Goal: Contribute content: Contribute content

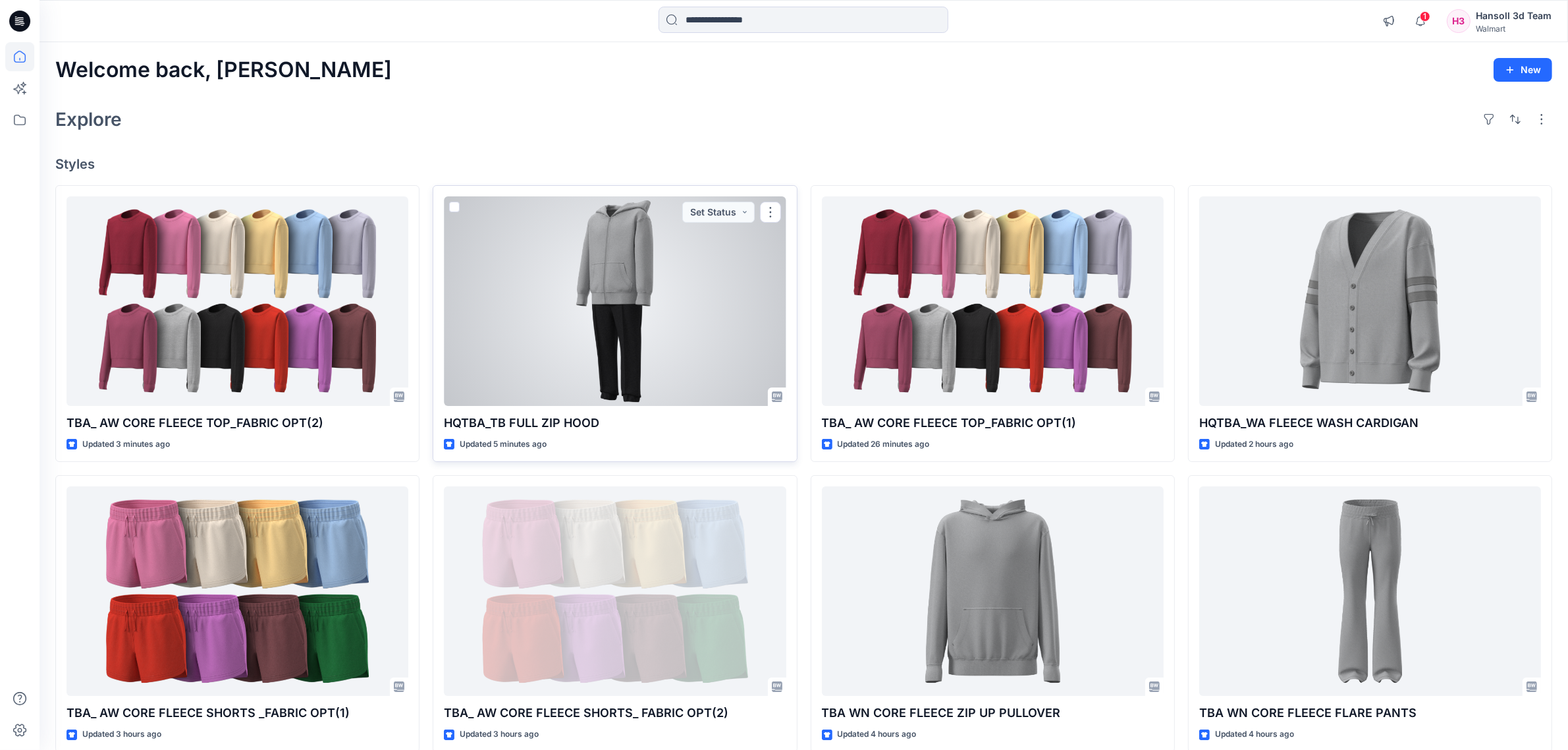
click at [557, 312] on div at bounding box center [615, 300] width 342 height 209
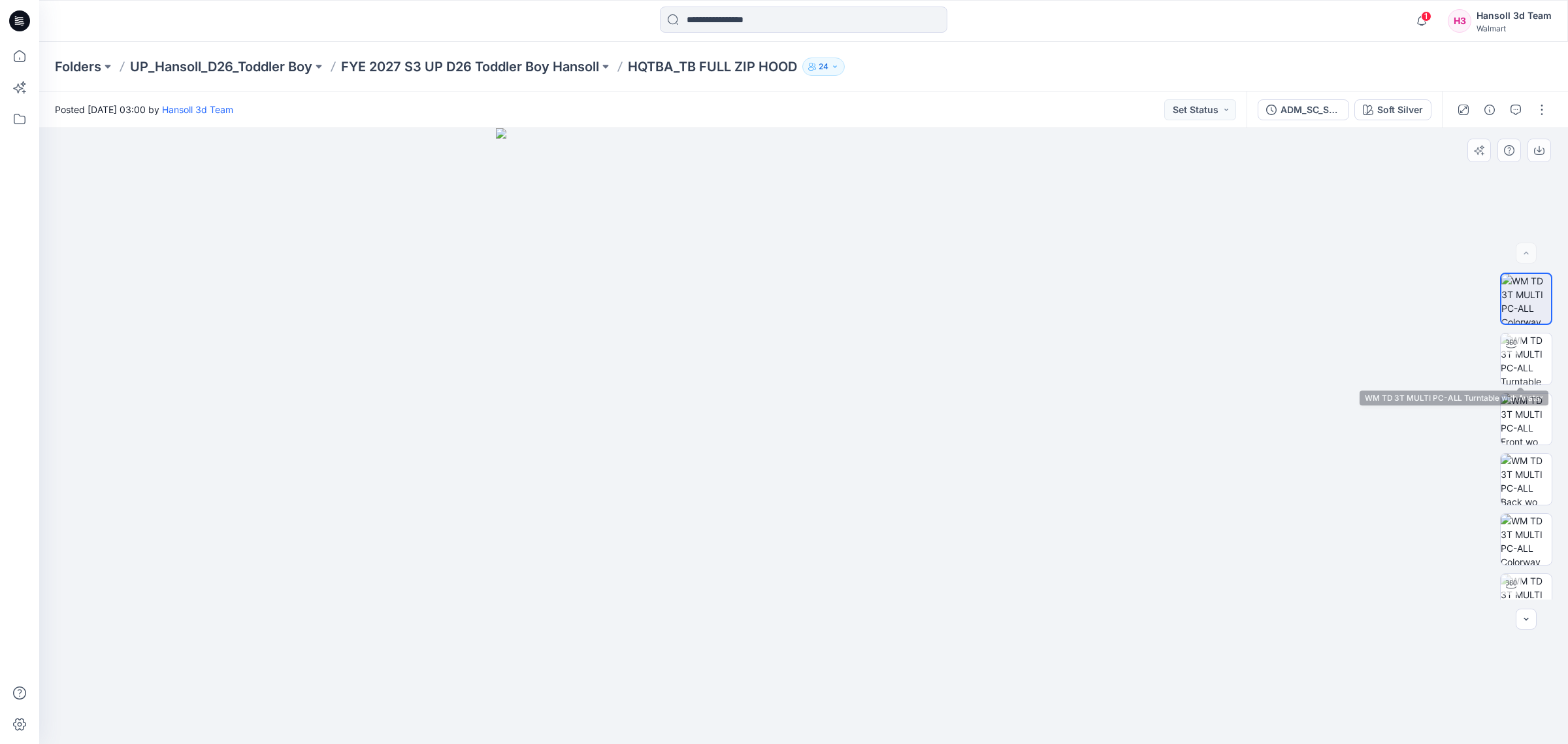
drag, startPoint x: 1533, startPoint y: 368, endPoint x: 1504, endPoint y: 387, distance: 34.7
click at [1533, 368] on img at bounding box center [1526, 359] width 51 height 51
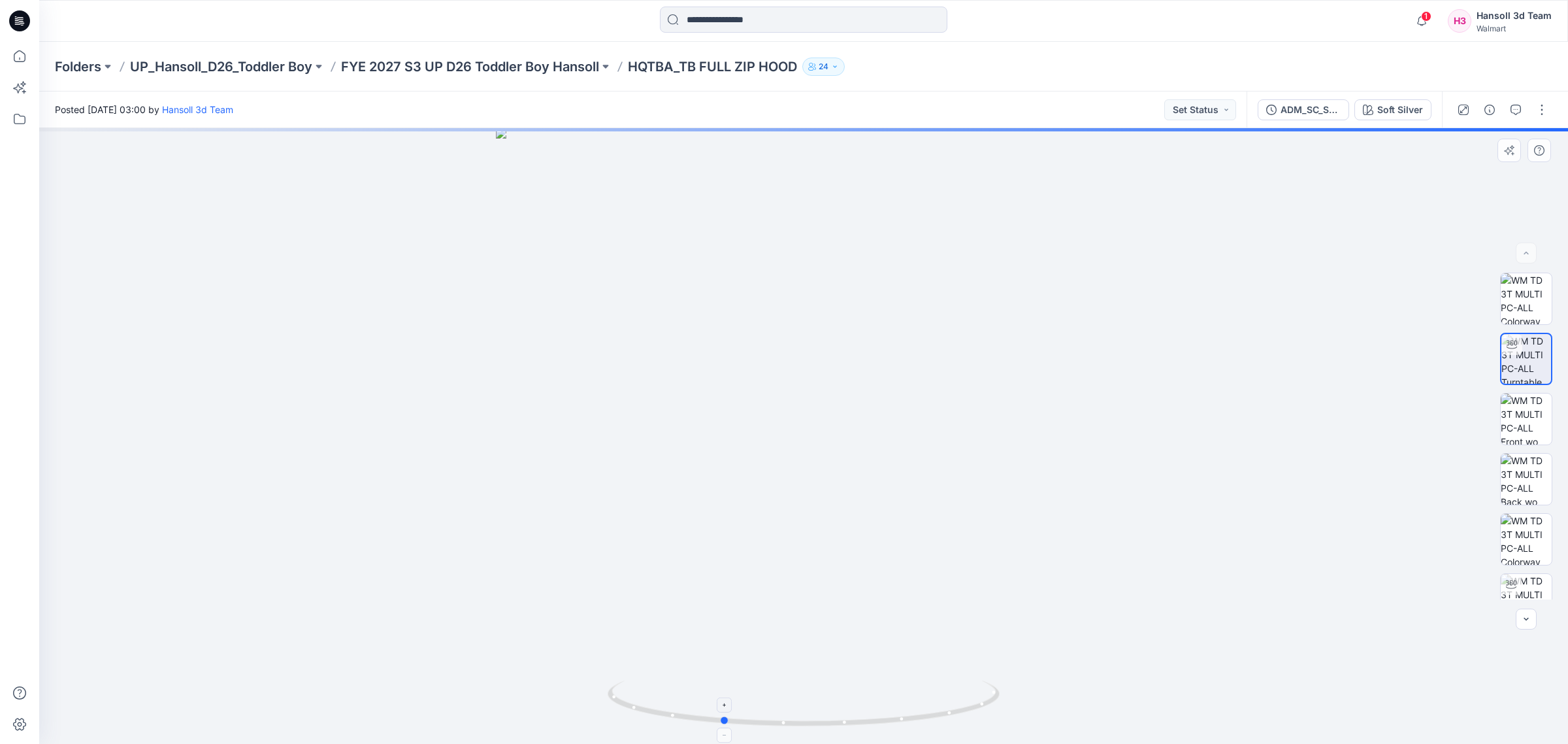
drag, startPoint x: 870, startPoint y: 723, endPoint x: 813, endPoint y: 724, distance: 57.0
click at [813, 724] on icon at bounding box center [805, 705] width 395 height 49
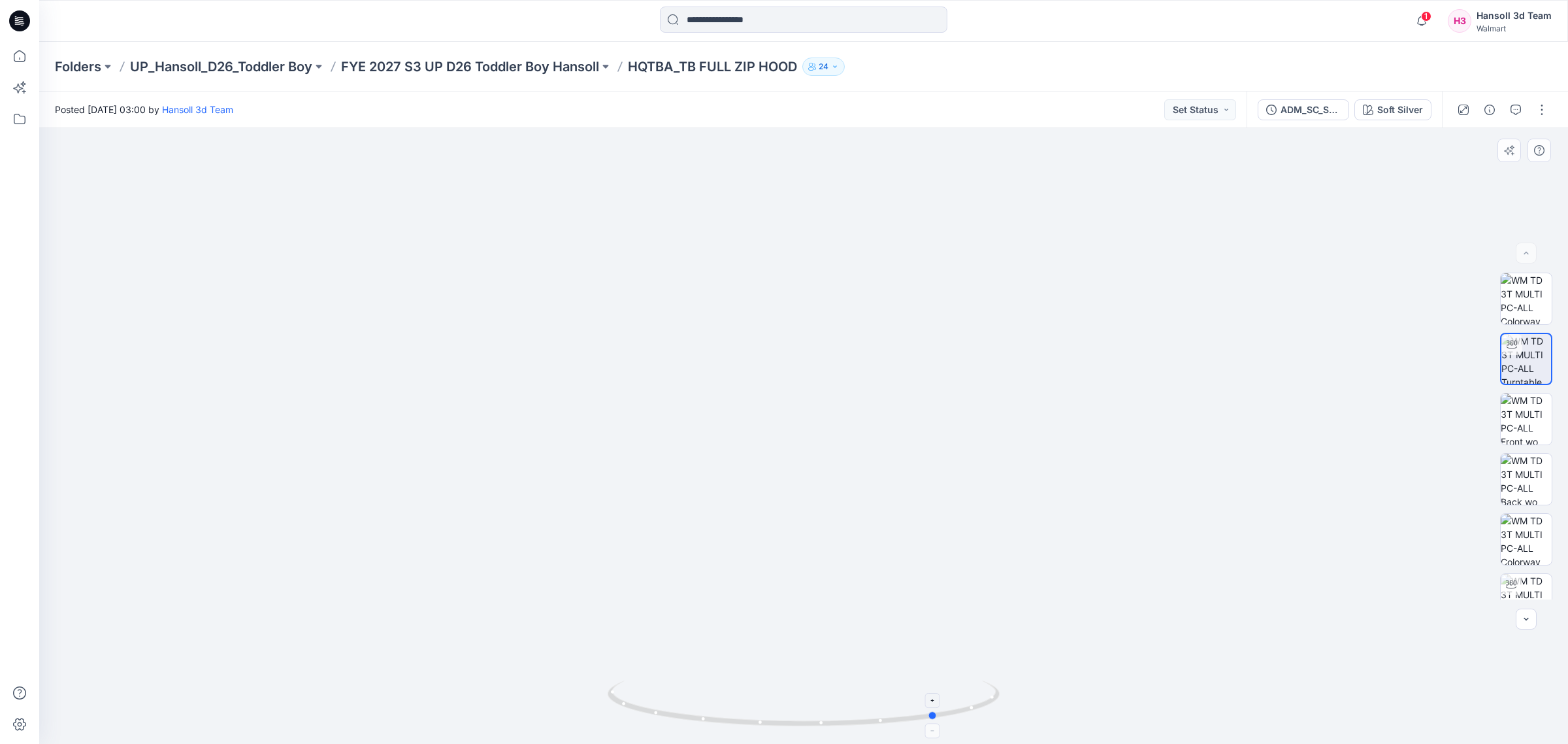
drag, startPoint x: 757, startPoint y: 726, endPoint x: 973, endPoint y: 718, distance: 216.1
click at [973, 718] on icon at bounding box center [805, 705] width 395 height 49
click at [1000, 711] on icon at bounding box center [805, 705] width 395 height 49
drag, startPoint x: 880, startPoint y: 718, endPoint x: 1054, endPoint y: 704, distance: 174.6
click at [1054, 704] on div at bounding box center [804, 436] width 1529 height 616
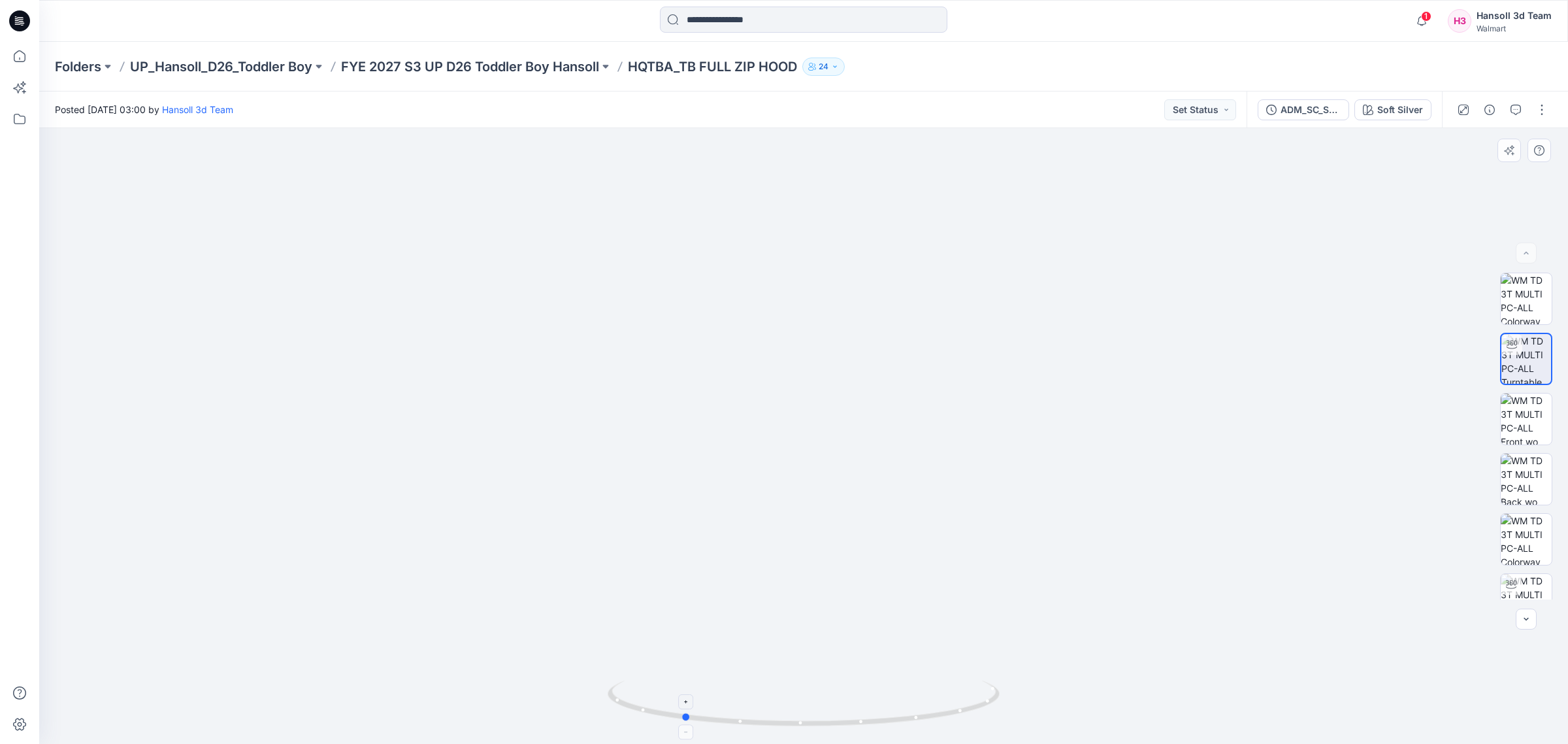
drag, startPoint x: 918, startPoint y: 713, endPoint x: 881, endPoint y: 718, distance: 37.3
click at [881, 718] on icon at bounding box center [805, 705] width 395 height 49
click at [1520, 587] on img at bounding box center [1526, 600] width 51 height 51
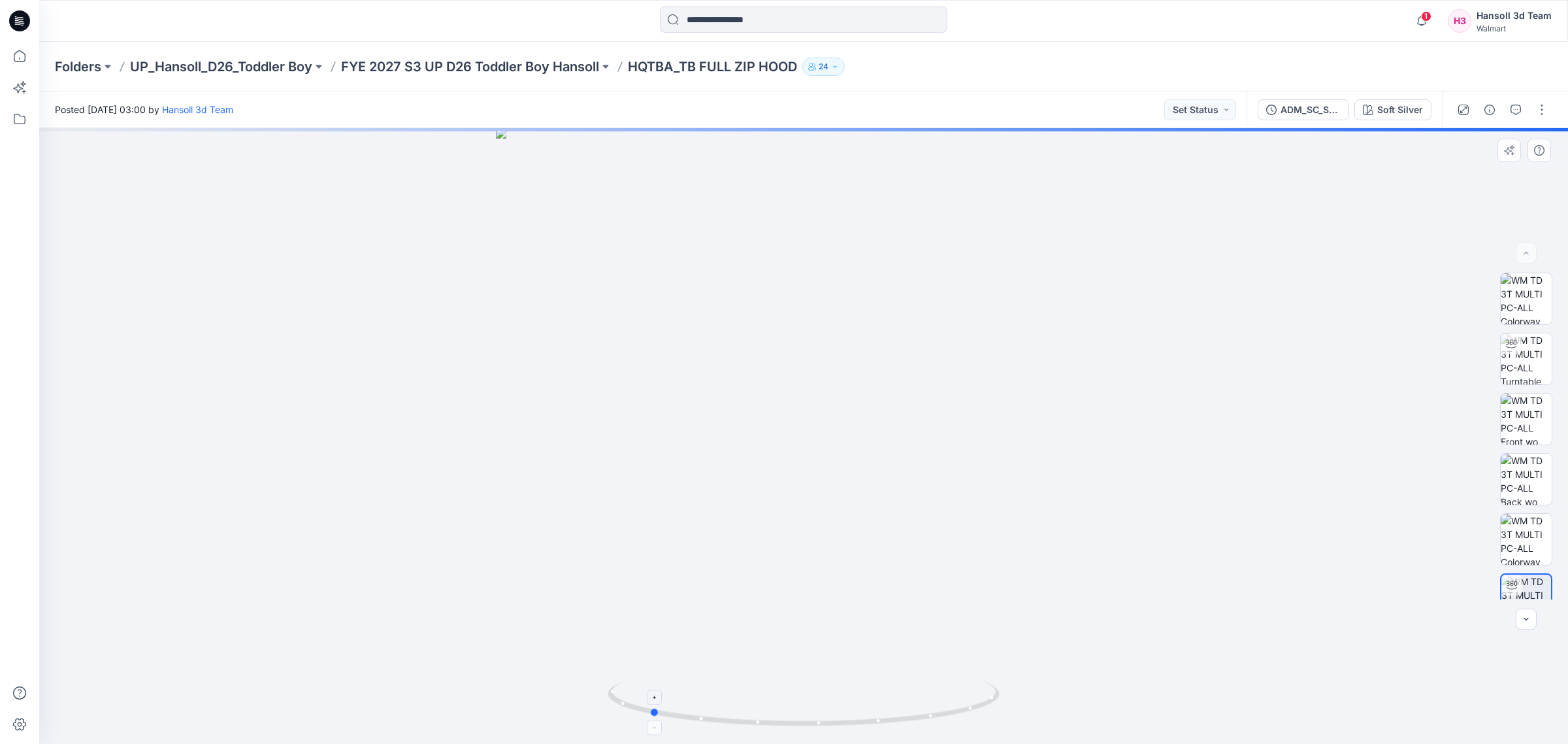
drag, startPoint x: 945, startPoint y: 719, endPoint x: 791, endPoint y: 719, distance: 154.0
click at [791, 719] on icon at bounding box center [805, 705] width 395 height 49
drag, startPoint x: 794, startPoint y: 728, endPoint x: 834, endPoint y: 727, distance: 40.0
click at [834, 727] on icon at bounding box center [805, 705] width 395 height 49
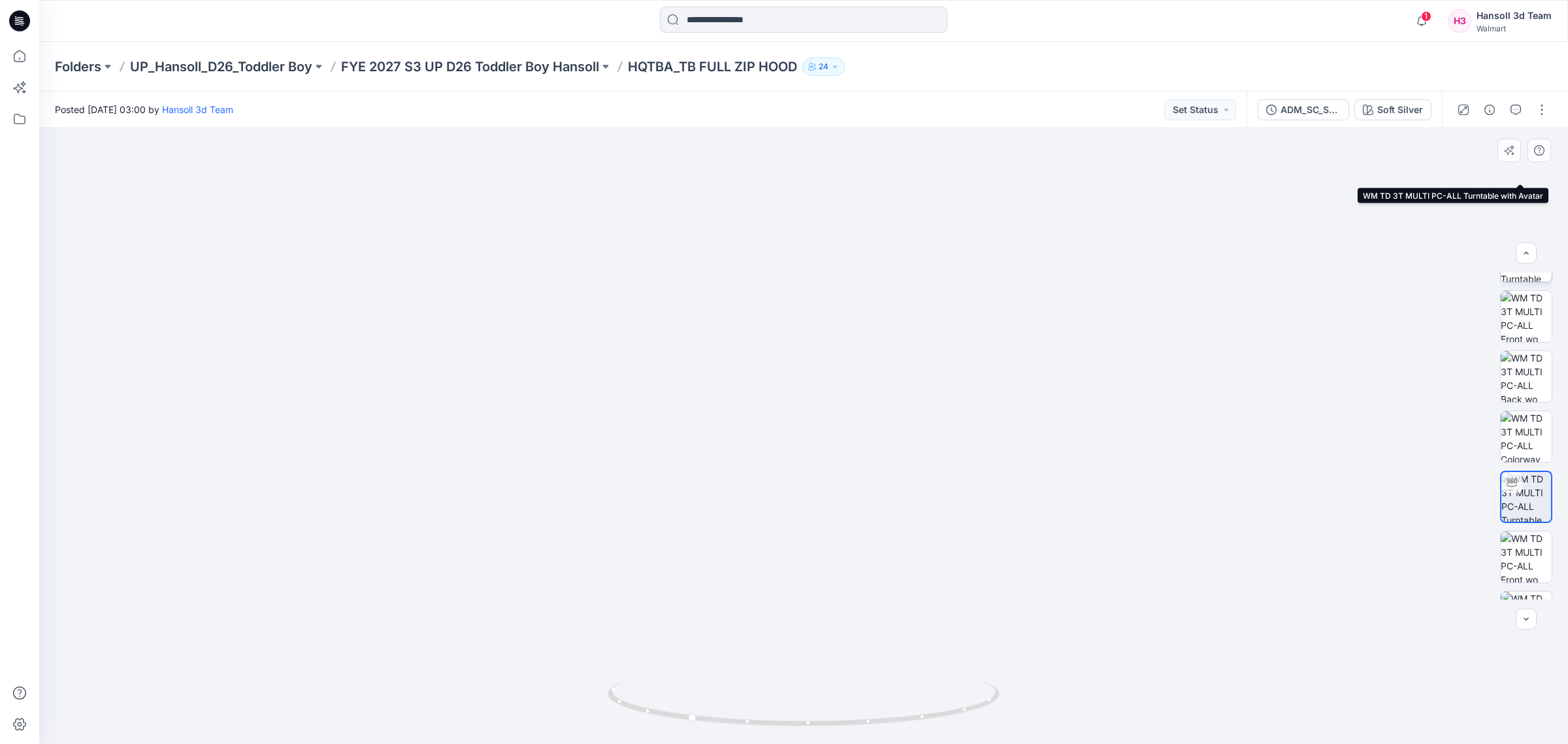
scroll to position [207, 0]
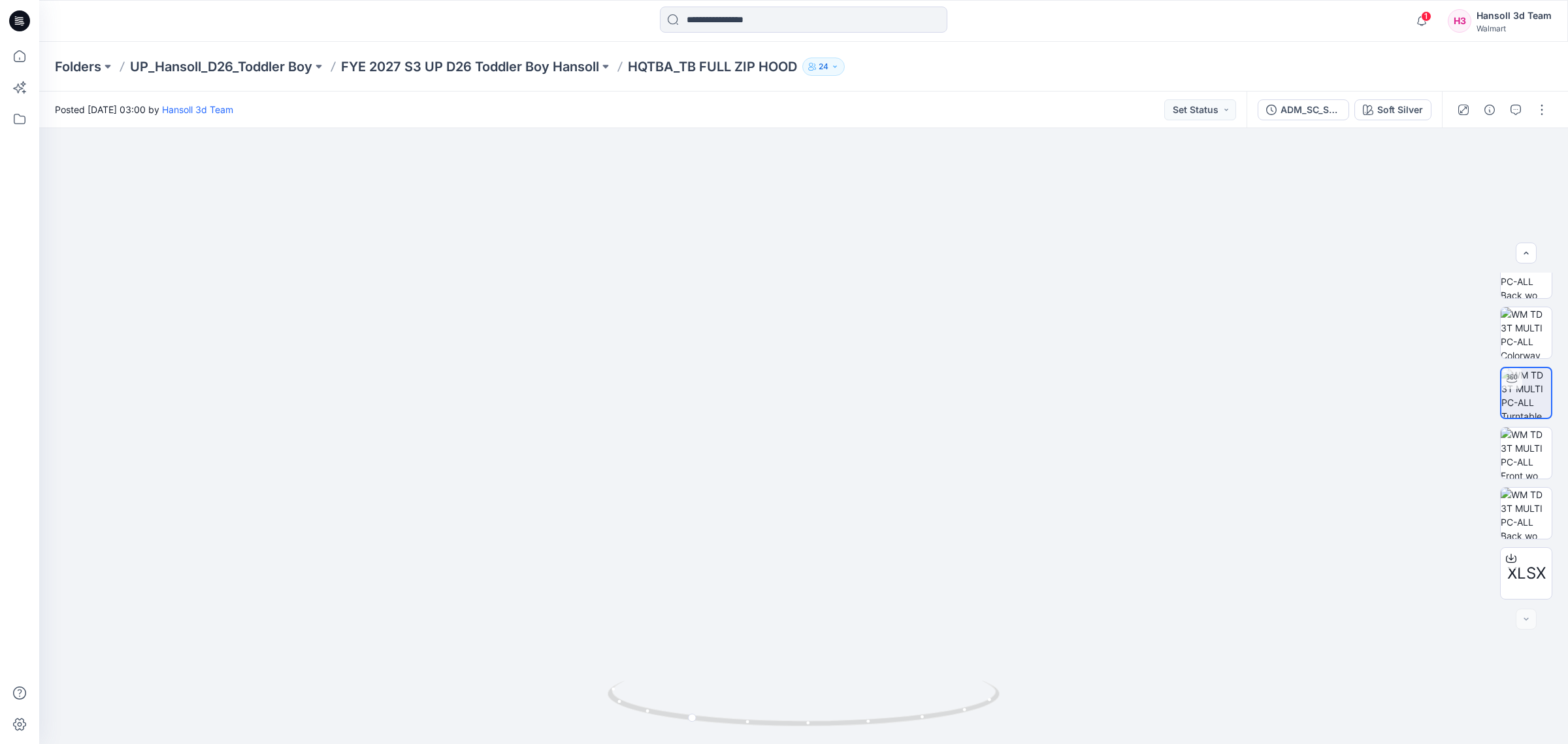
click at [1550, 113] on button "button" at bounding box center [1541, 110] width 21 height 21
drag, startPoint x: 1465, startPoint y: 149, endPoint x: 1450, endPoint y: 181, distance: 35.3
click at [1450, 181] on div "Present Edit Add Colorways Add to Collection Duplicate to... View Preload 3D vi…" at bounding box center [1486, 214] width 130 height 178
click at [1450, 181] on p "Edit" at bounding box center [1458, 176] width 16 height 14
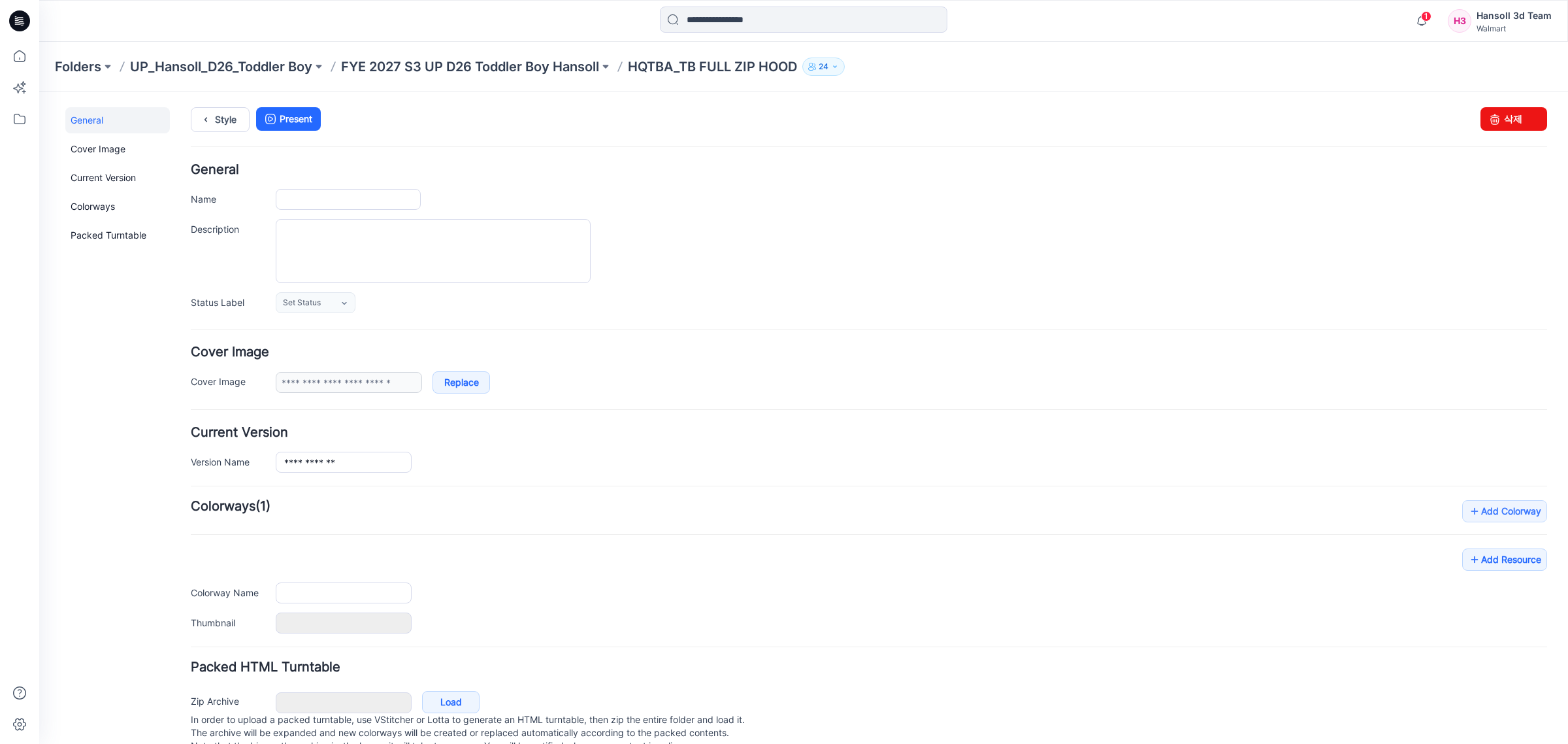
type input "**********"
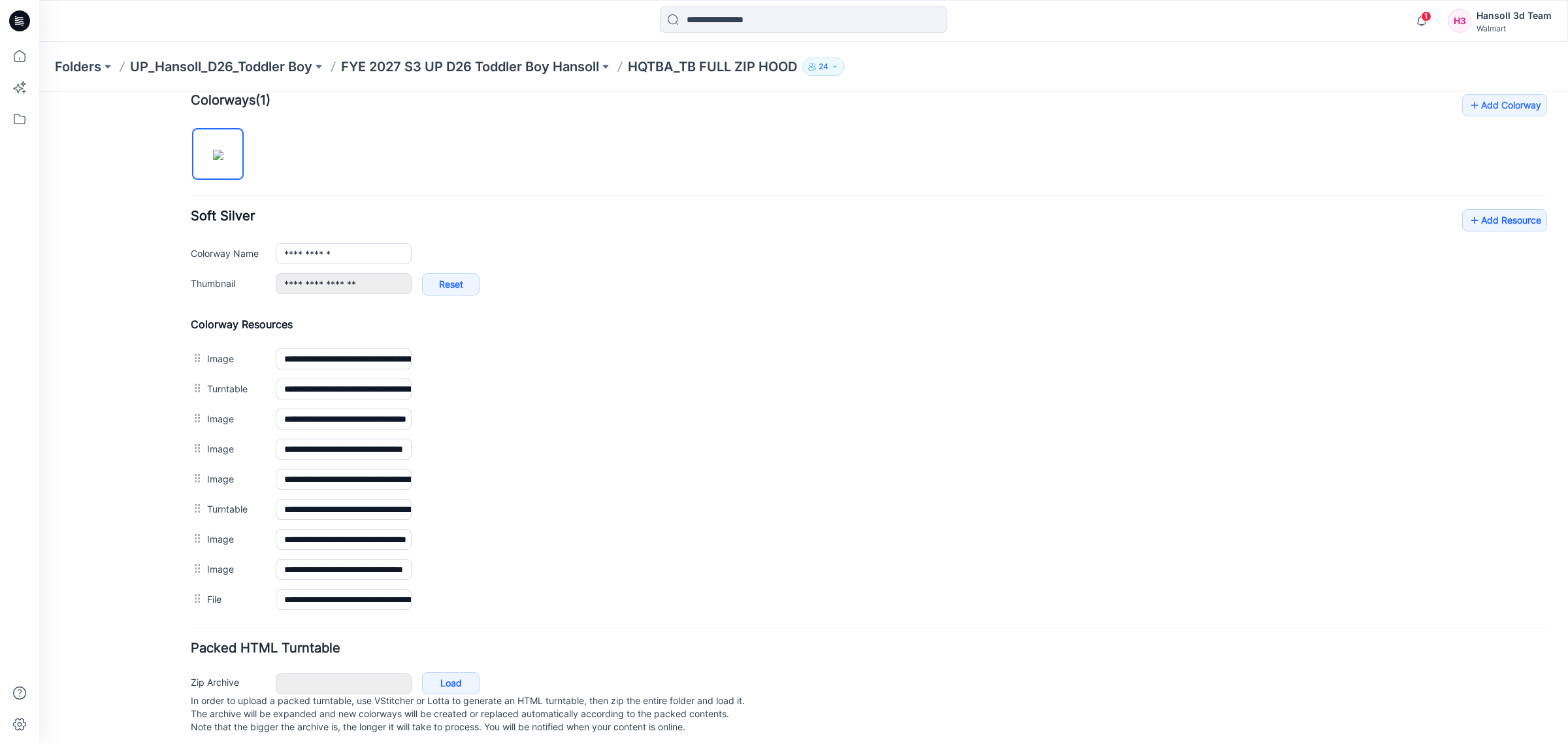
scroll to position [432, 0]
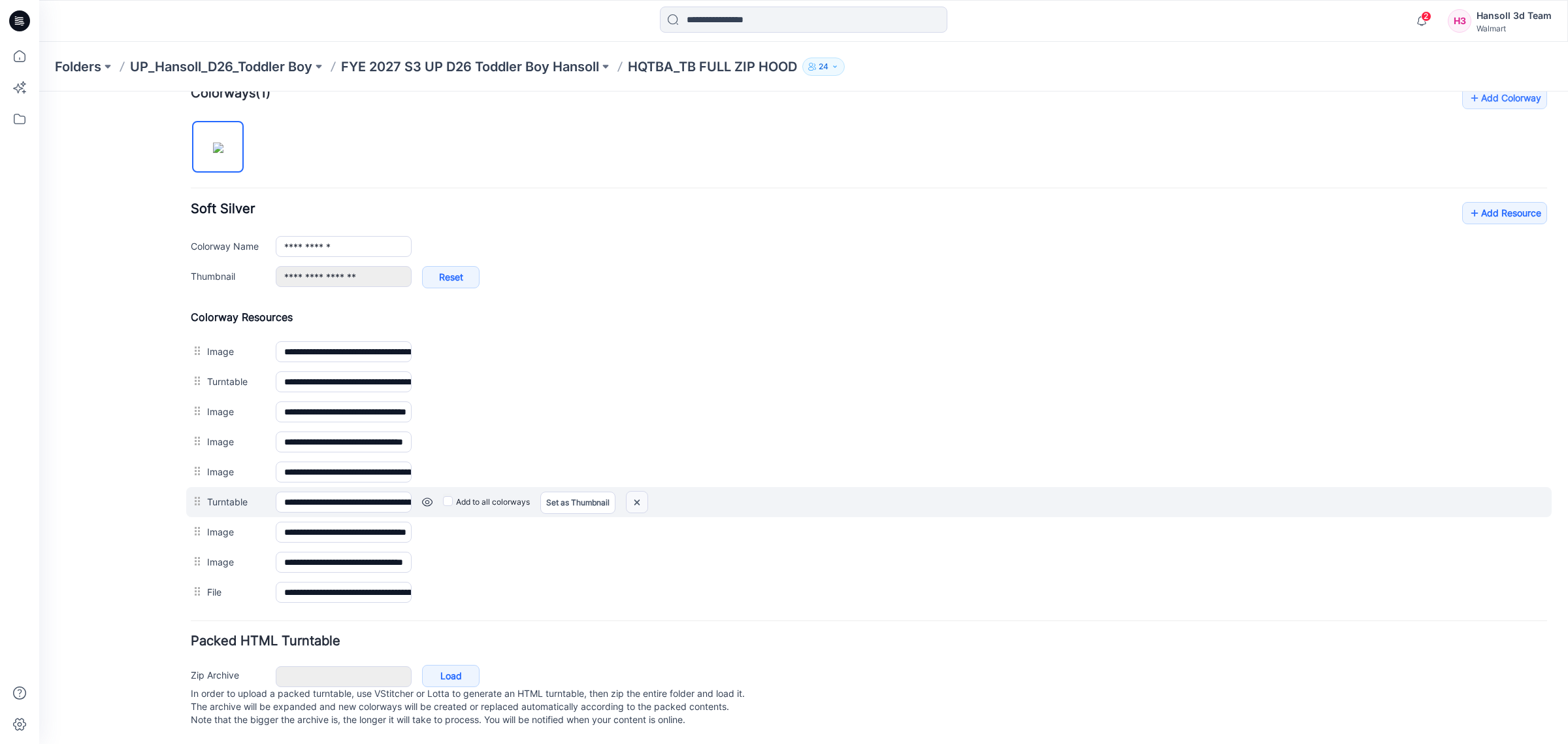
drag, startPoint x: 911, startPoint y: 161, endPoint x: 638, endPoint y: 484, distance: 422.9
click at [638, 492] on img at bounding box center [636, 502] width 21 height 22
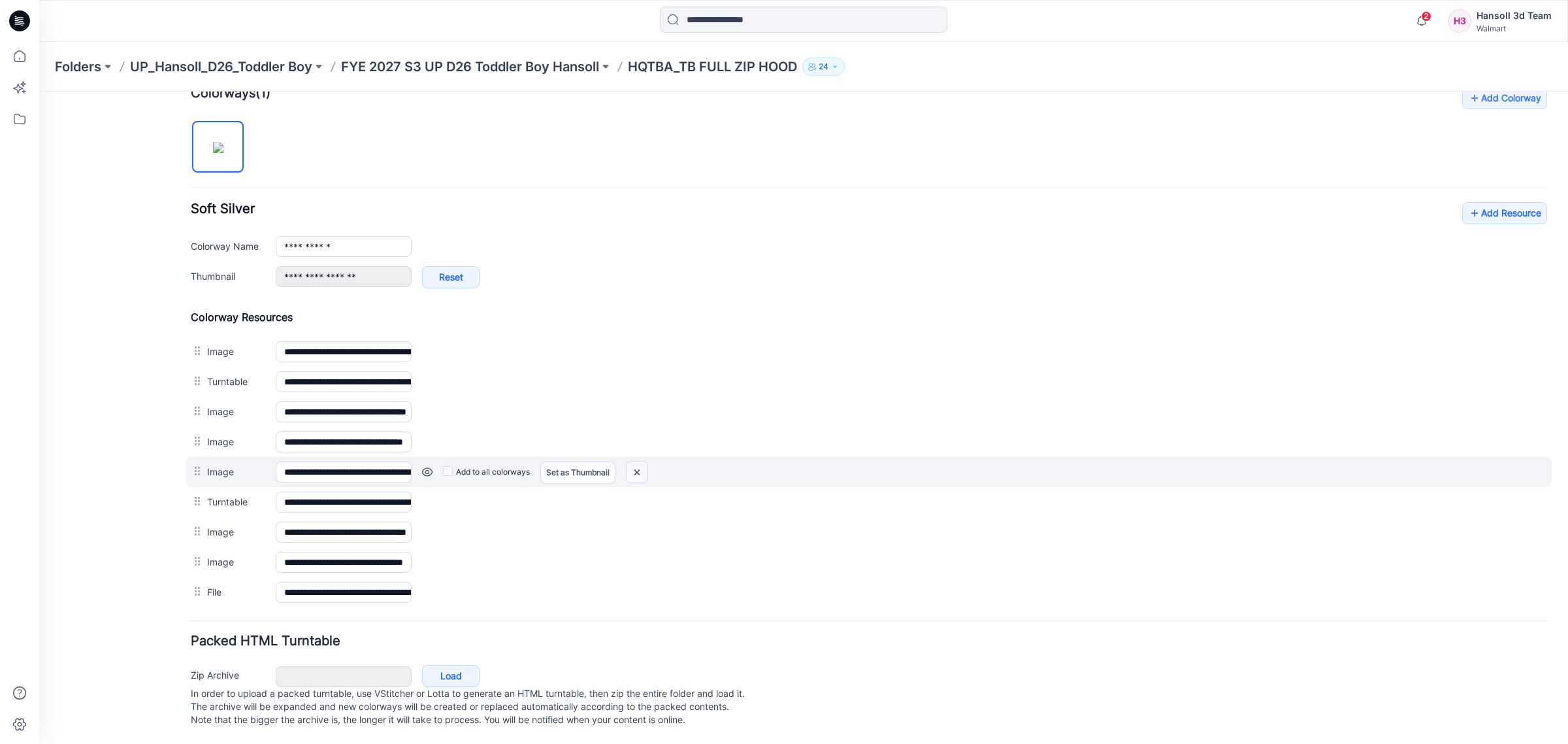
scroll to position [402, 0]
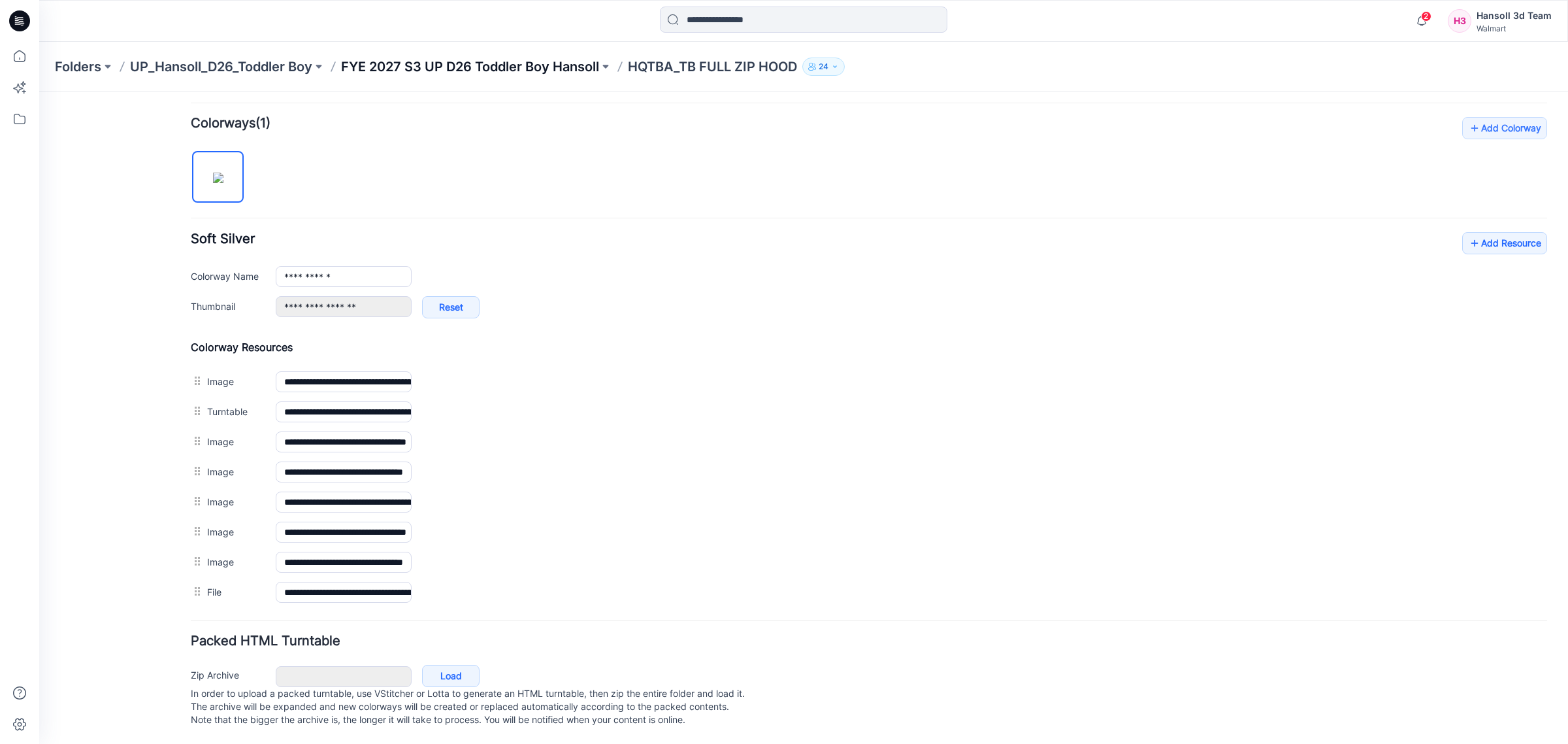
click at [531, 64] on p "FYE 2027 S3 UP D26 Toddler Boy Hansoll" at bounding box center [470, 67] width 258 height 19
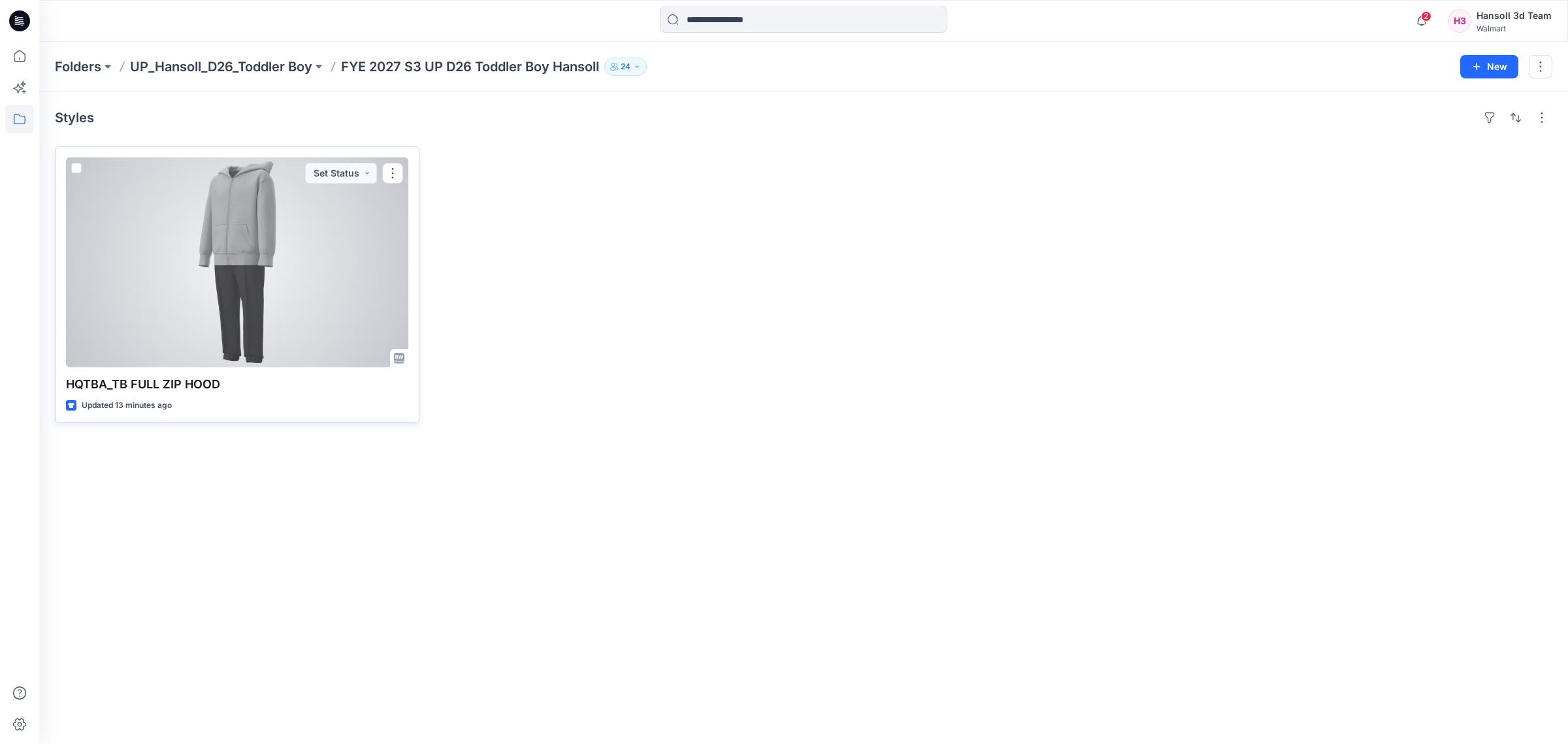
click at [267, 304] on div at bounding box center [238, 262] width 342 height 210
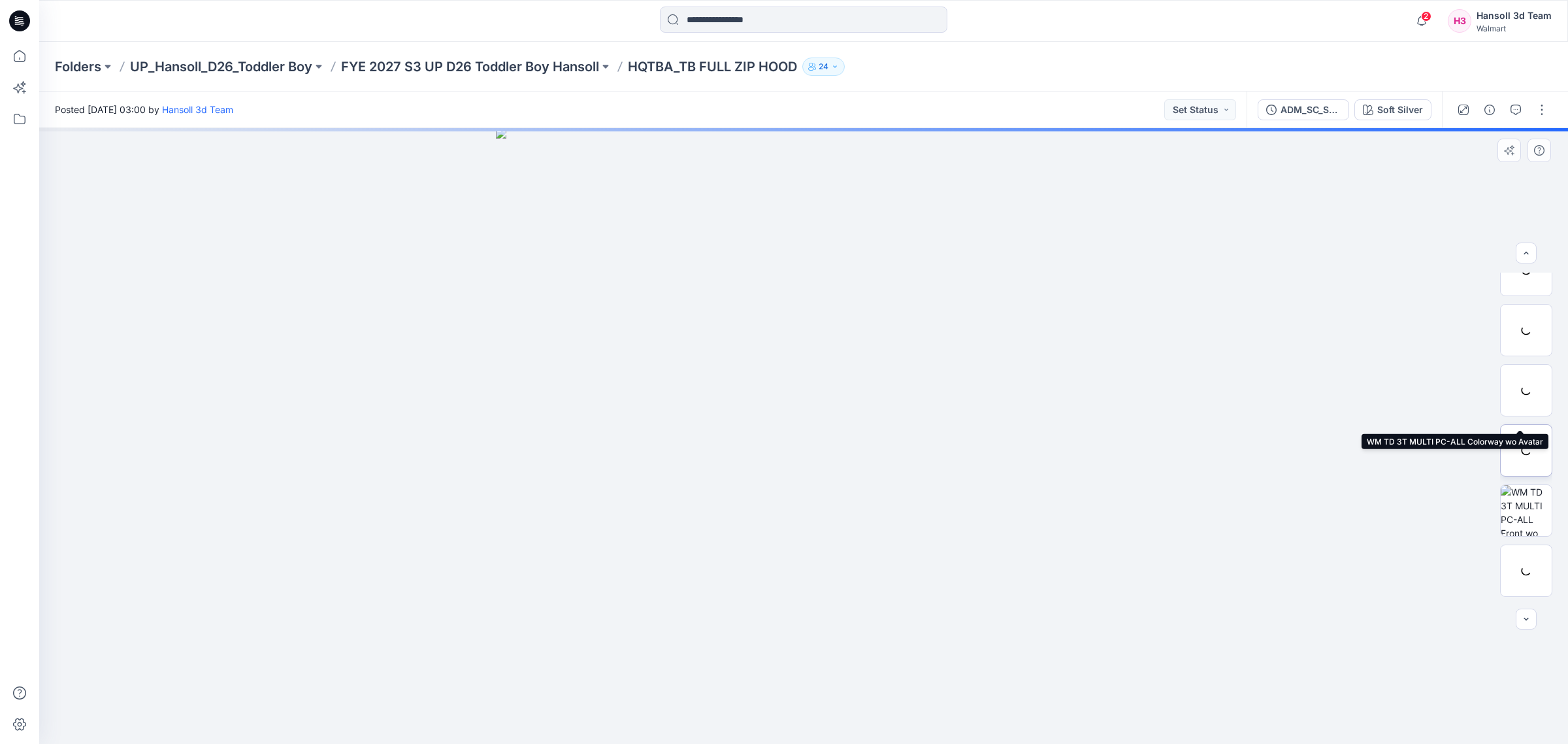
scroll to position [146, 0]
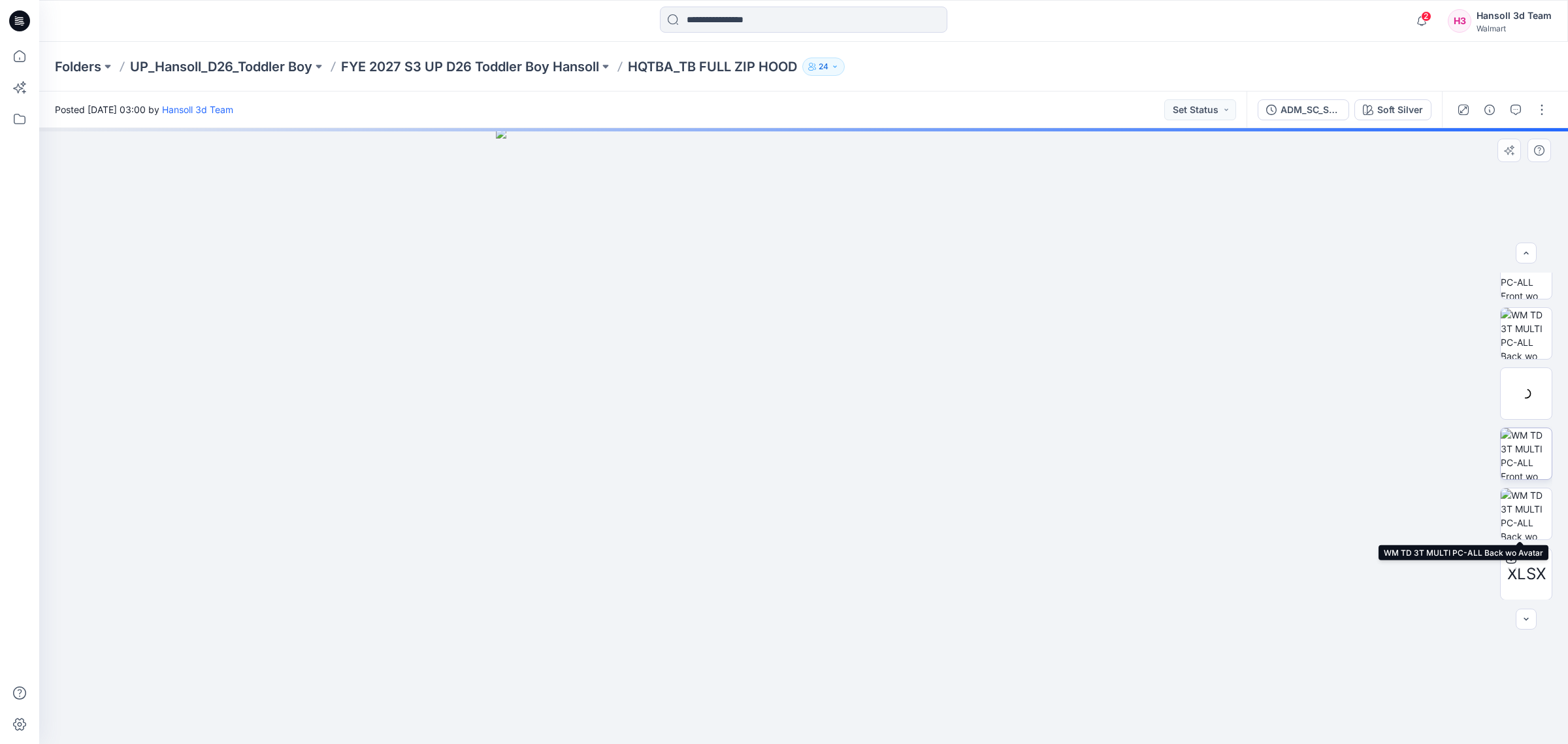
click at [1534, 452] on img at bounding box center [1526, 454] width 51 height 51
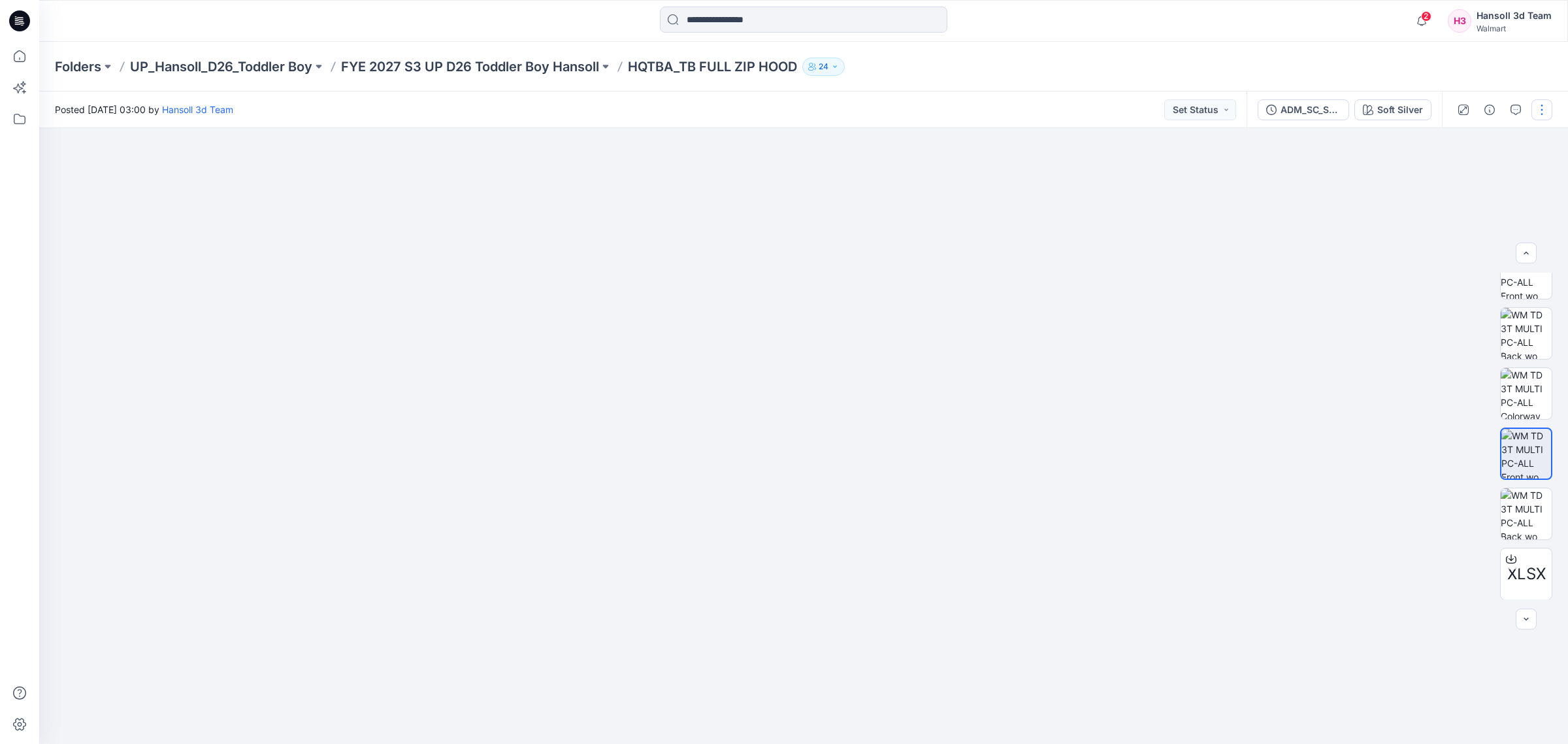
click at [1542, 109] on button "button" at bounding box center [1541, 110] width 21 height 21
click at [1479, 169] on button "Edit" at bounding box center [1487, 176] width 120 height 24
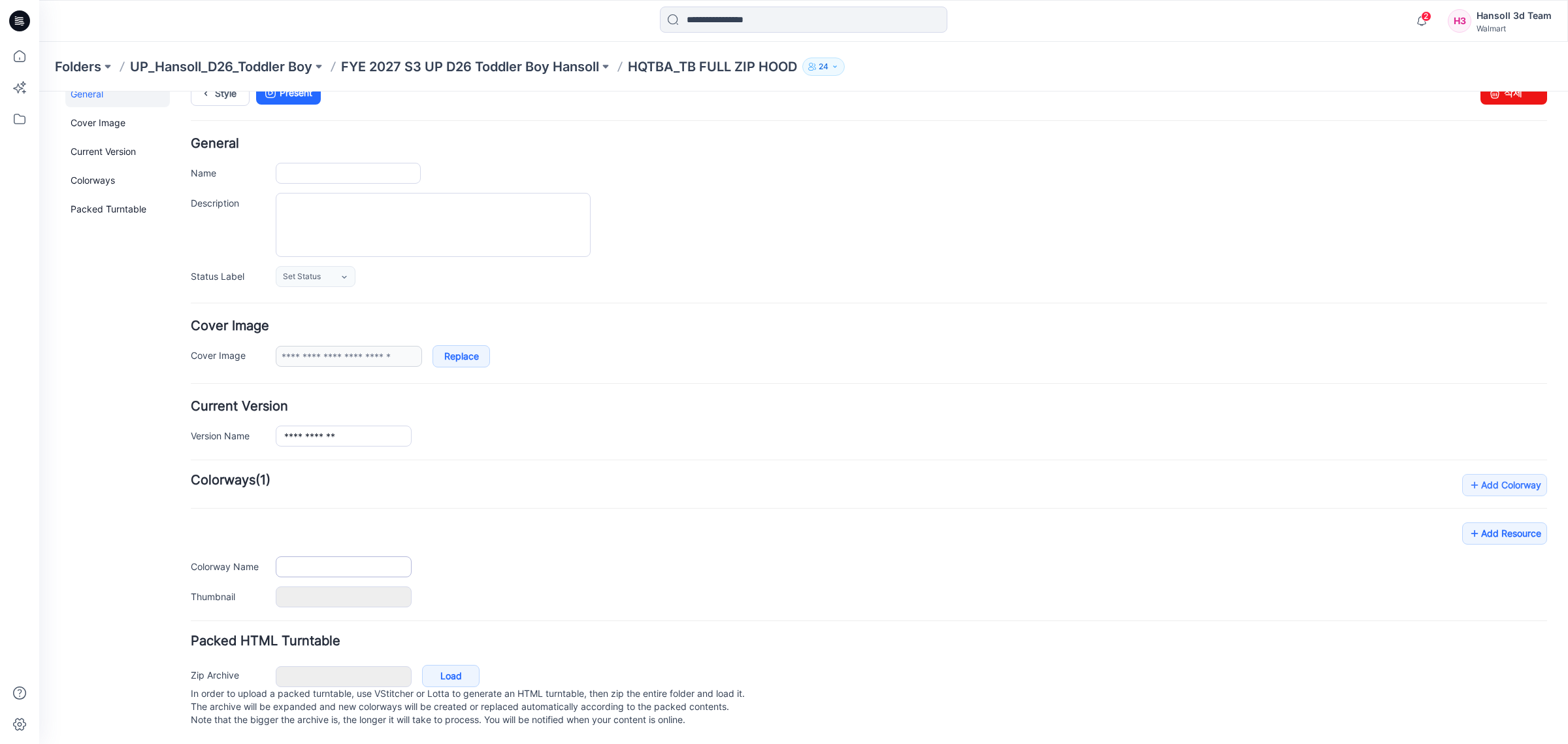
type input "**********"
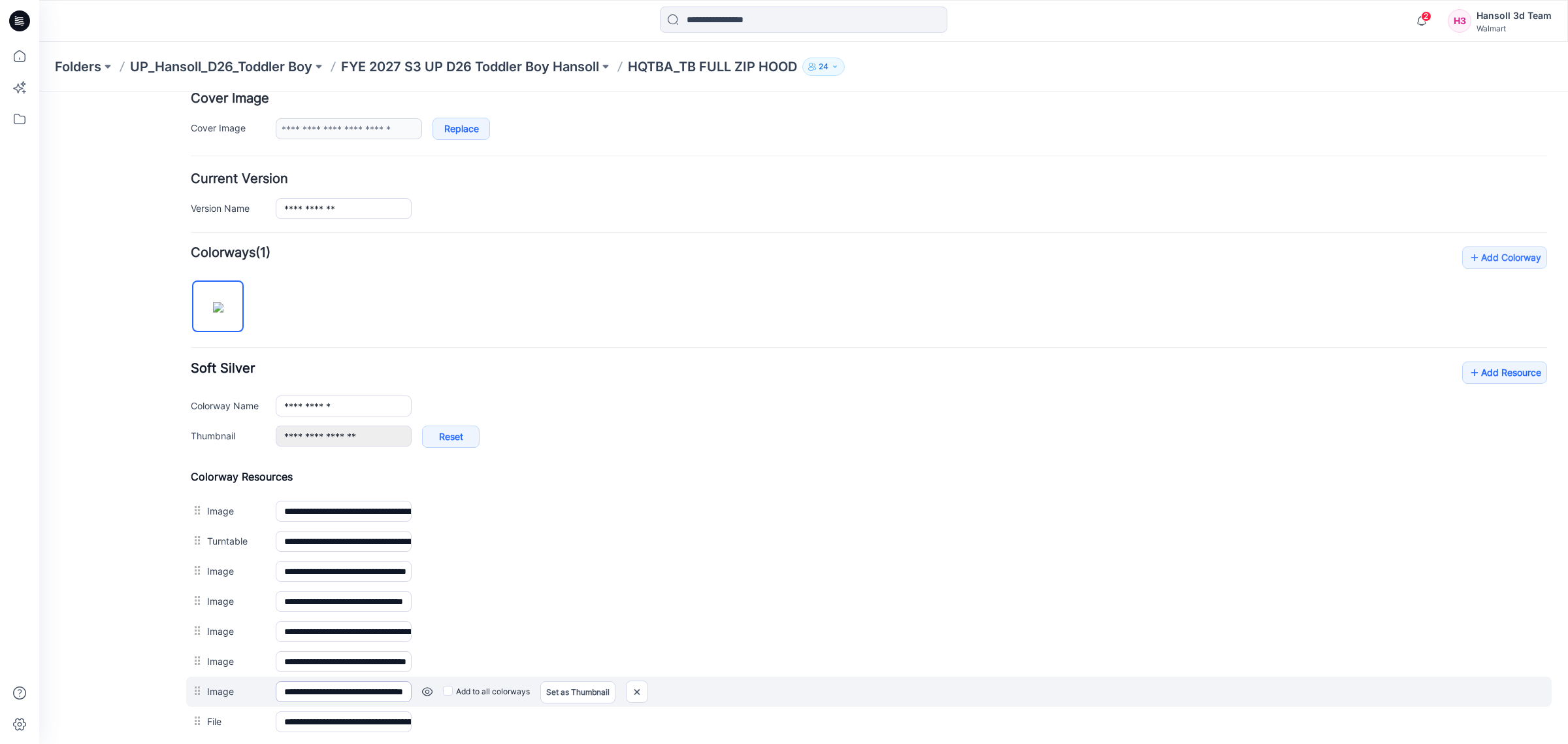
scroll to position [402, 0]
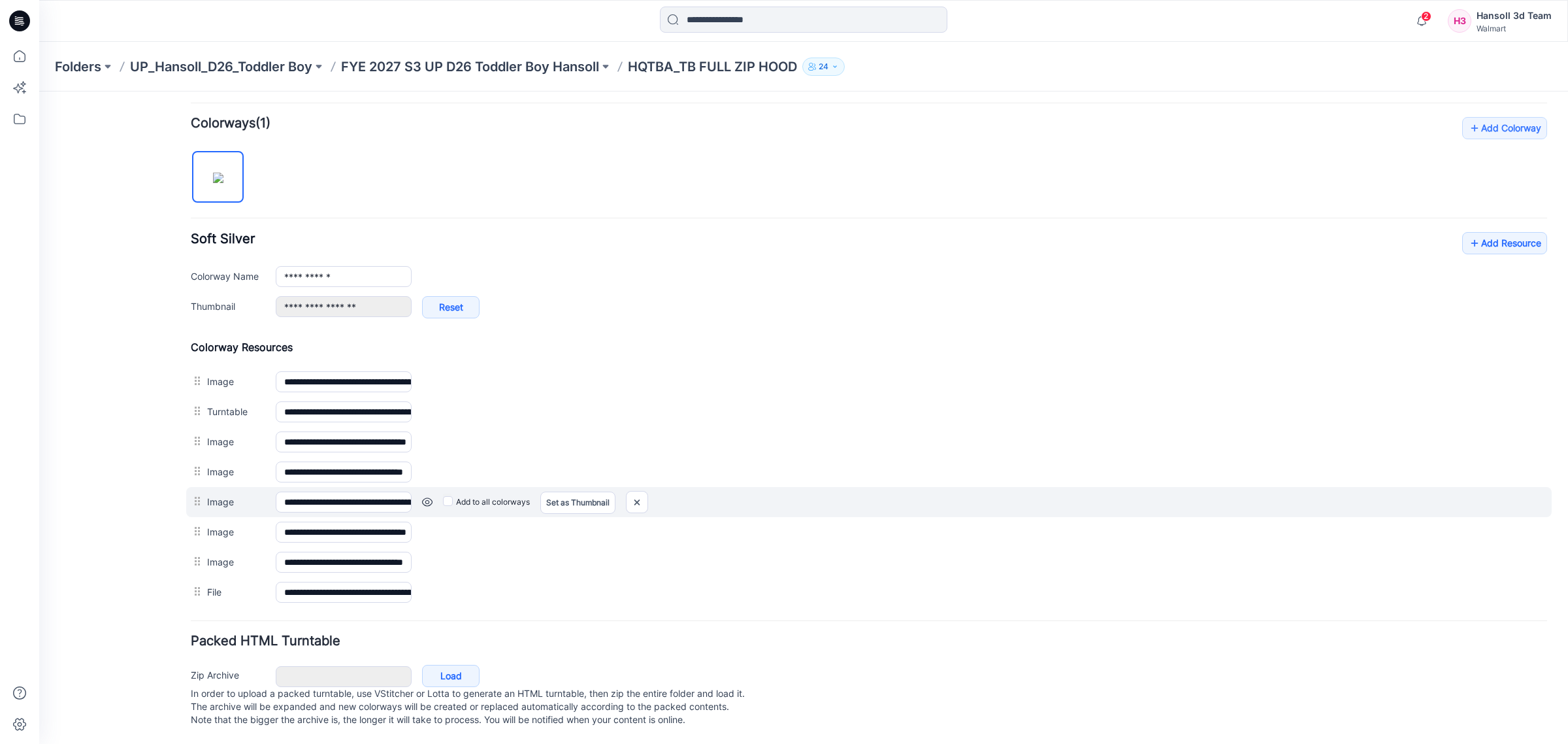
click at [429, 497] on link at bounding box center [427, 502] width 11 height 11
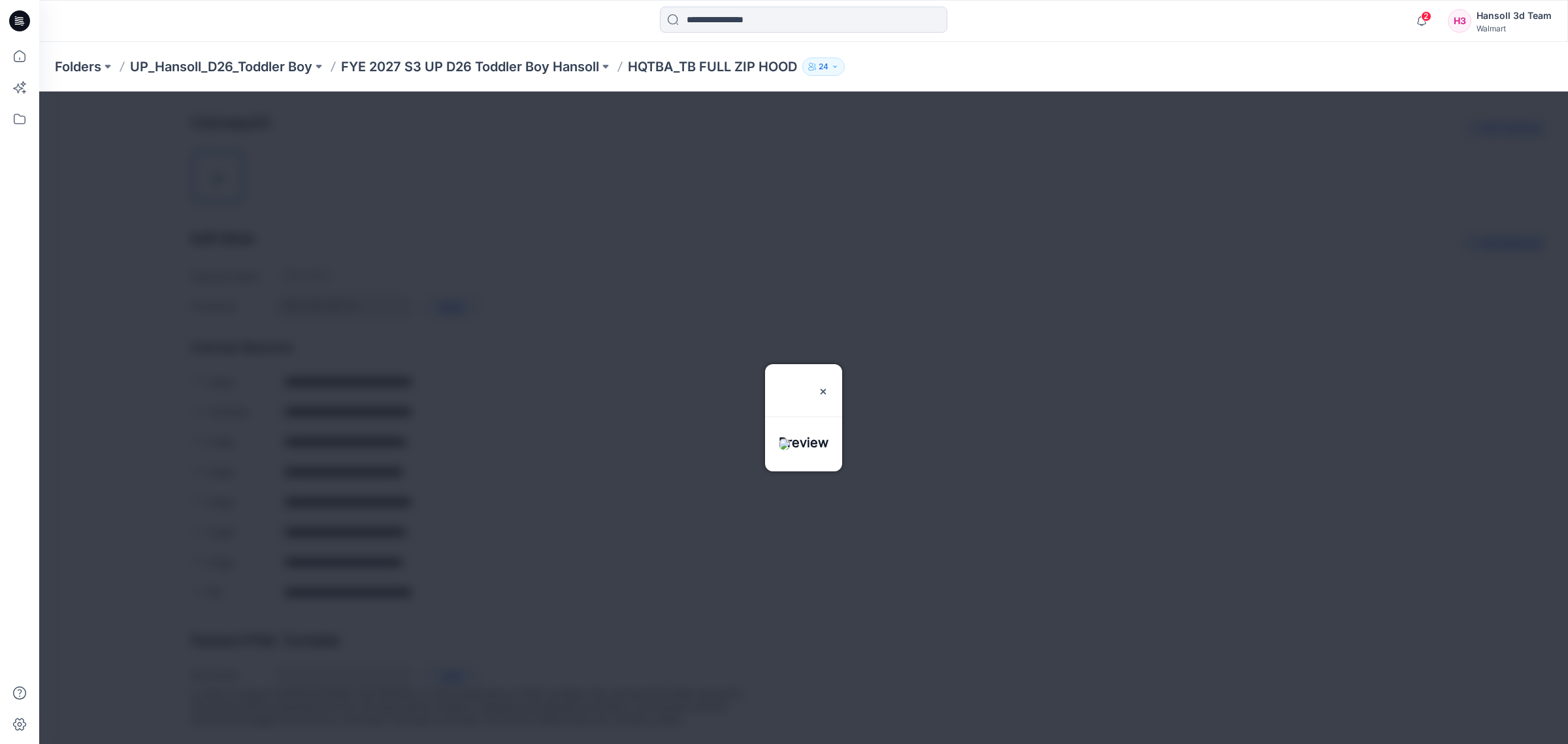
click at [961, 293] on div at bounding box center [804, 418] width 1529 height 652
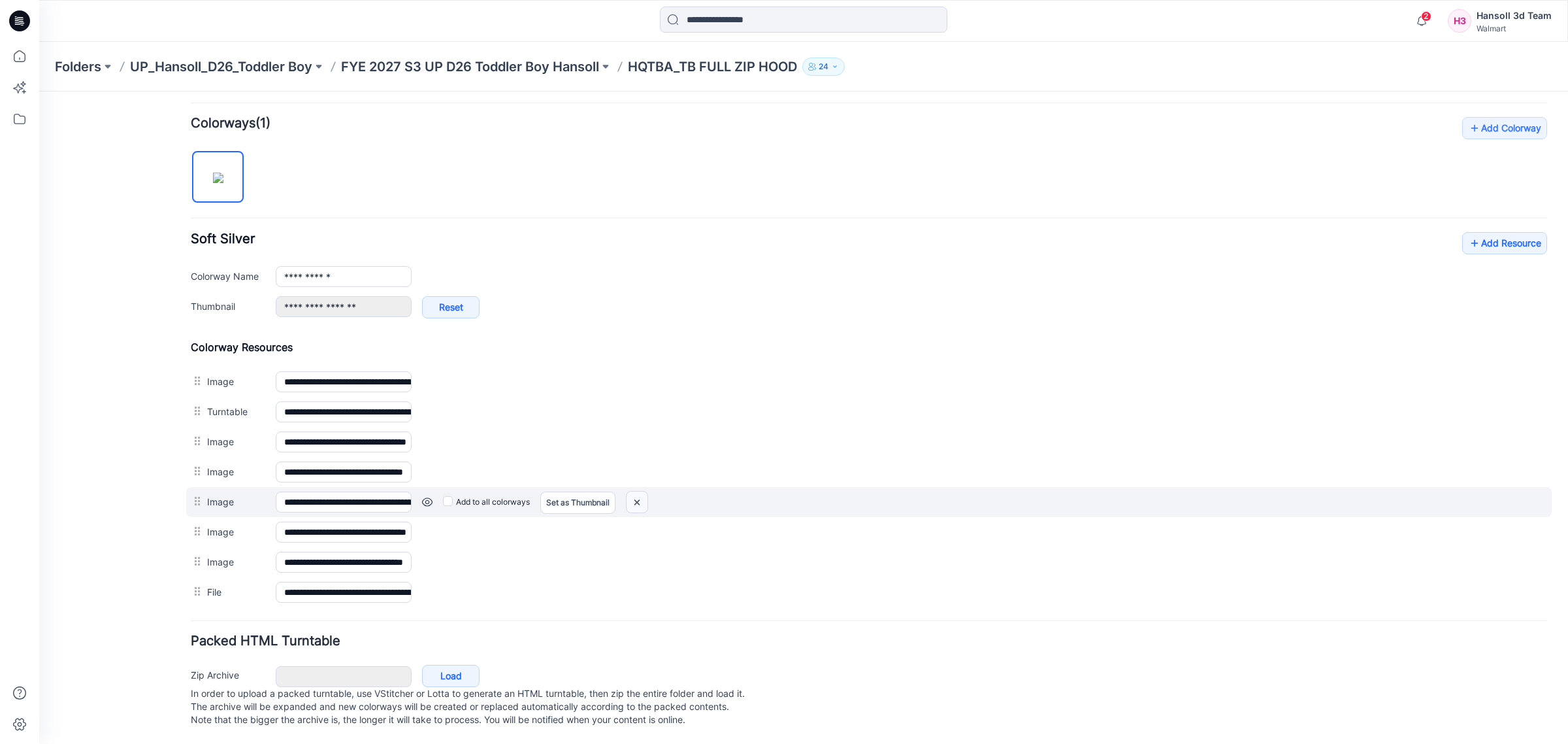
click at [643, 492] on img at bounding box center [636, 502] width 21 height 22
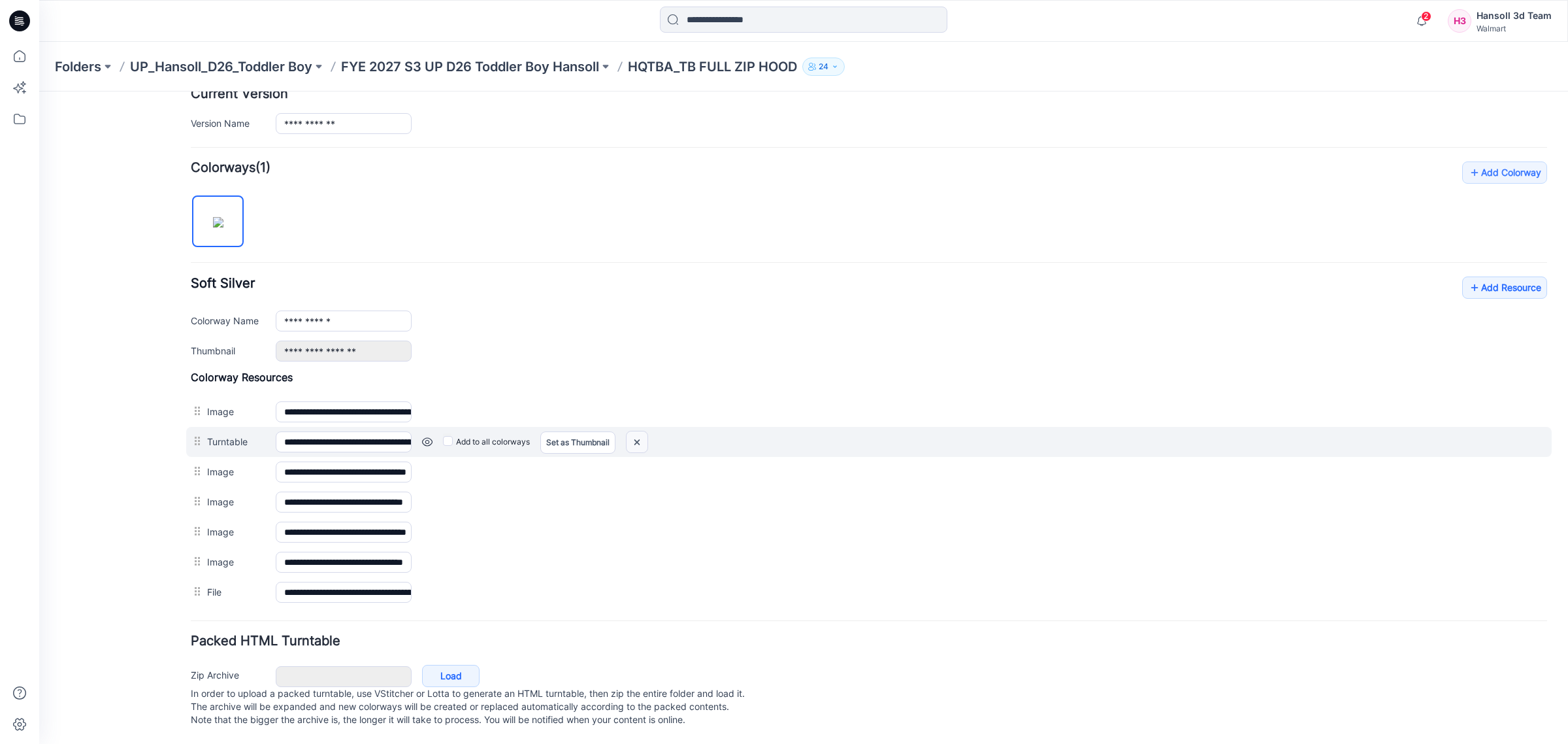
scroll to position [357, 0]
drag, startPoint x: 645, startPoint y: 429, endPoint x: 896, endPoint y: 164, distance: 365.0
click at [645, 431] on img at bounding box center [636, 442] width 21 height 22
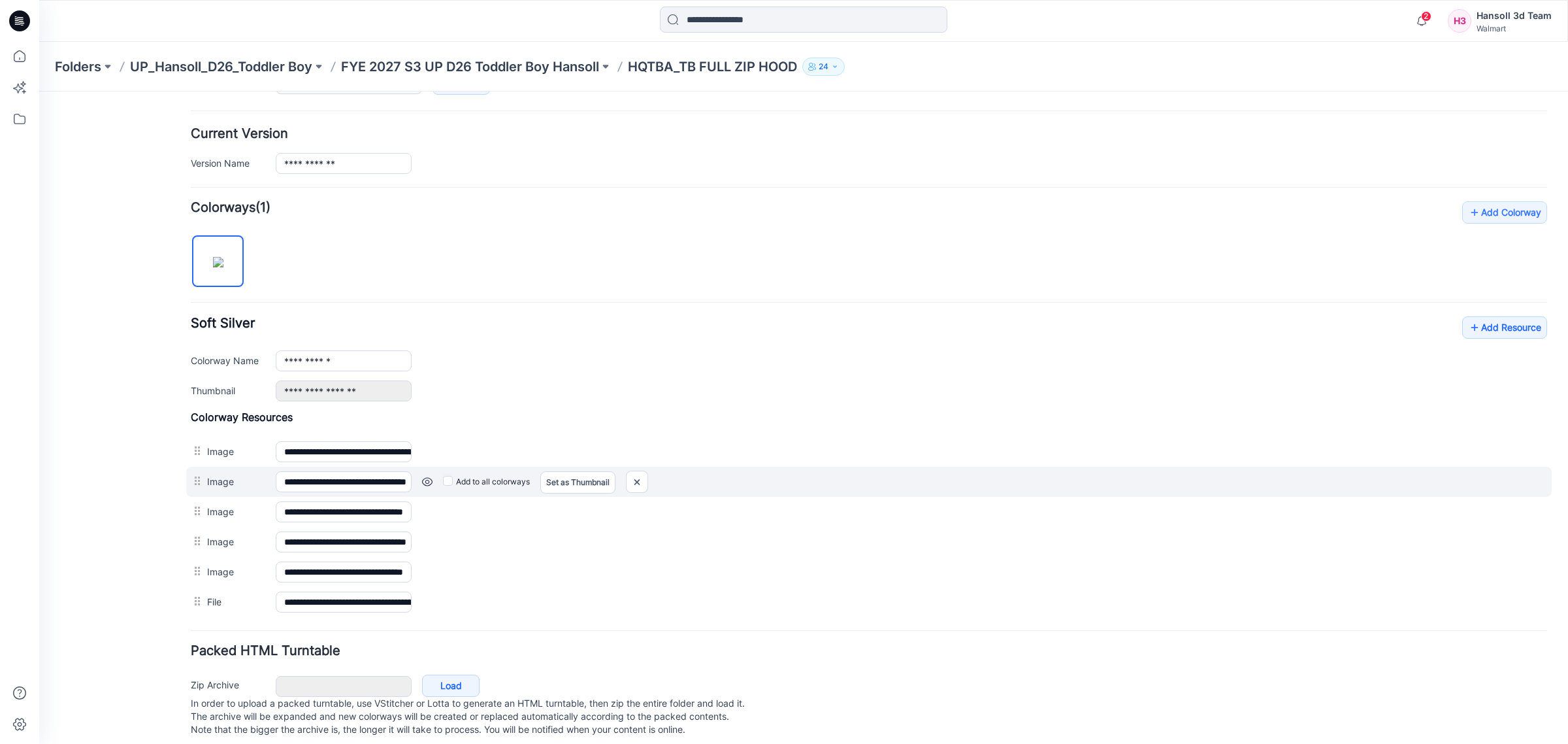
scroll to position [327, 0]
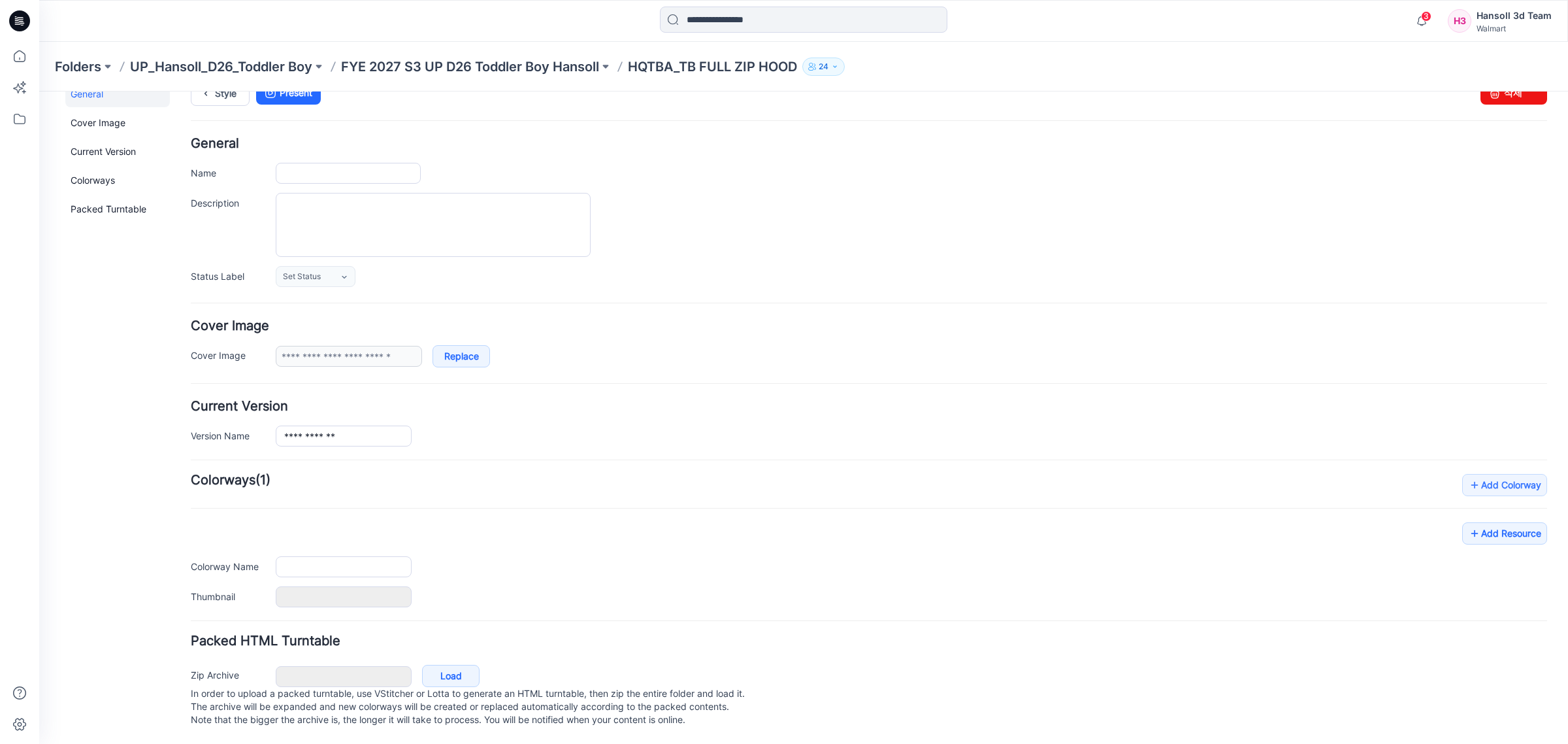
type input "**********"
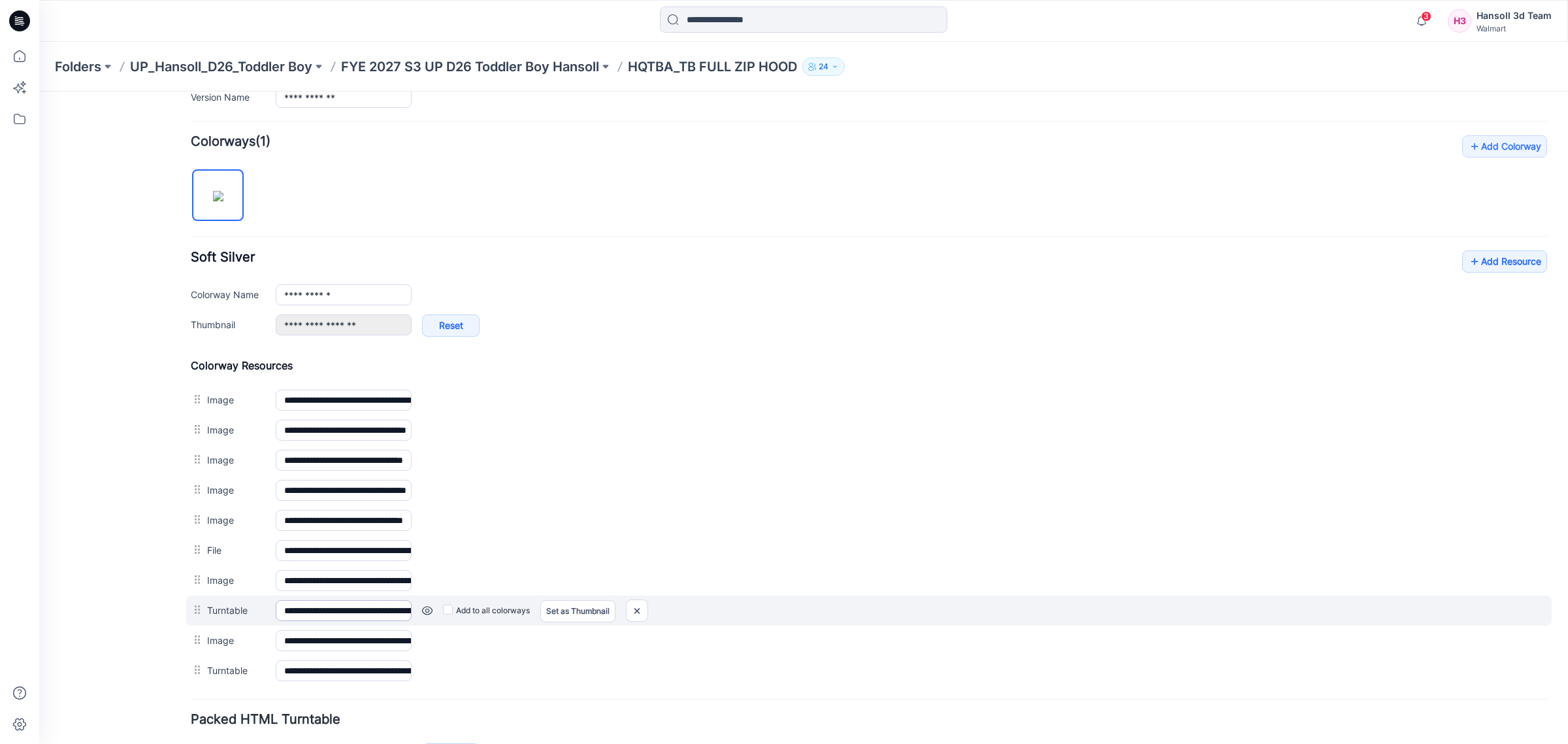
scroll to position [370, 0]
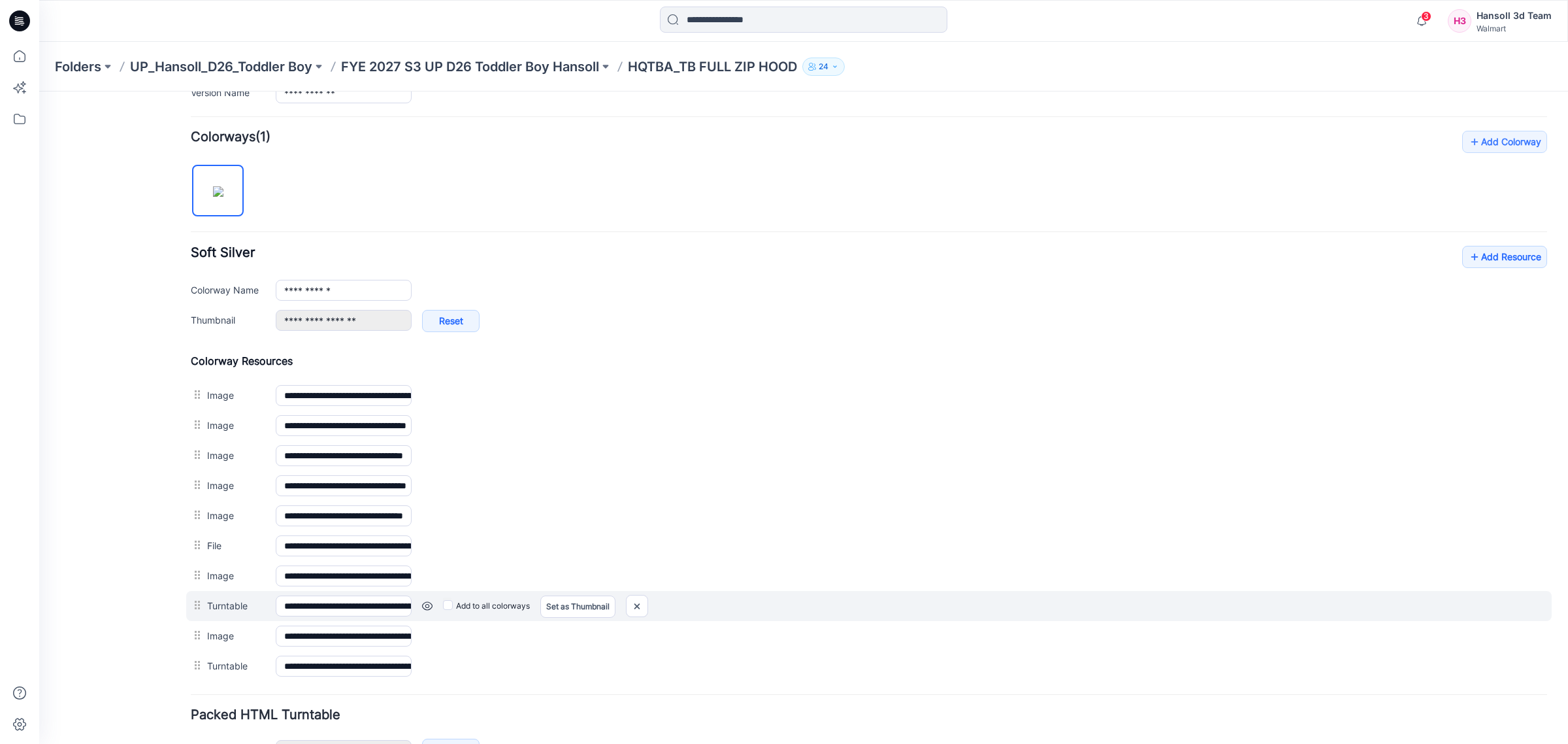
click at [427, 611] on link at bounding box center [427, 606] width 11 height 11
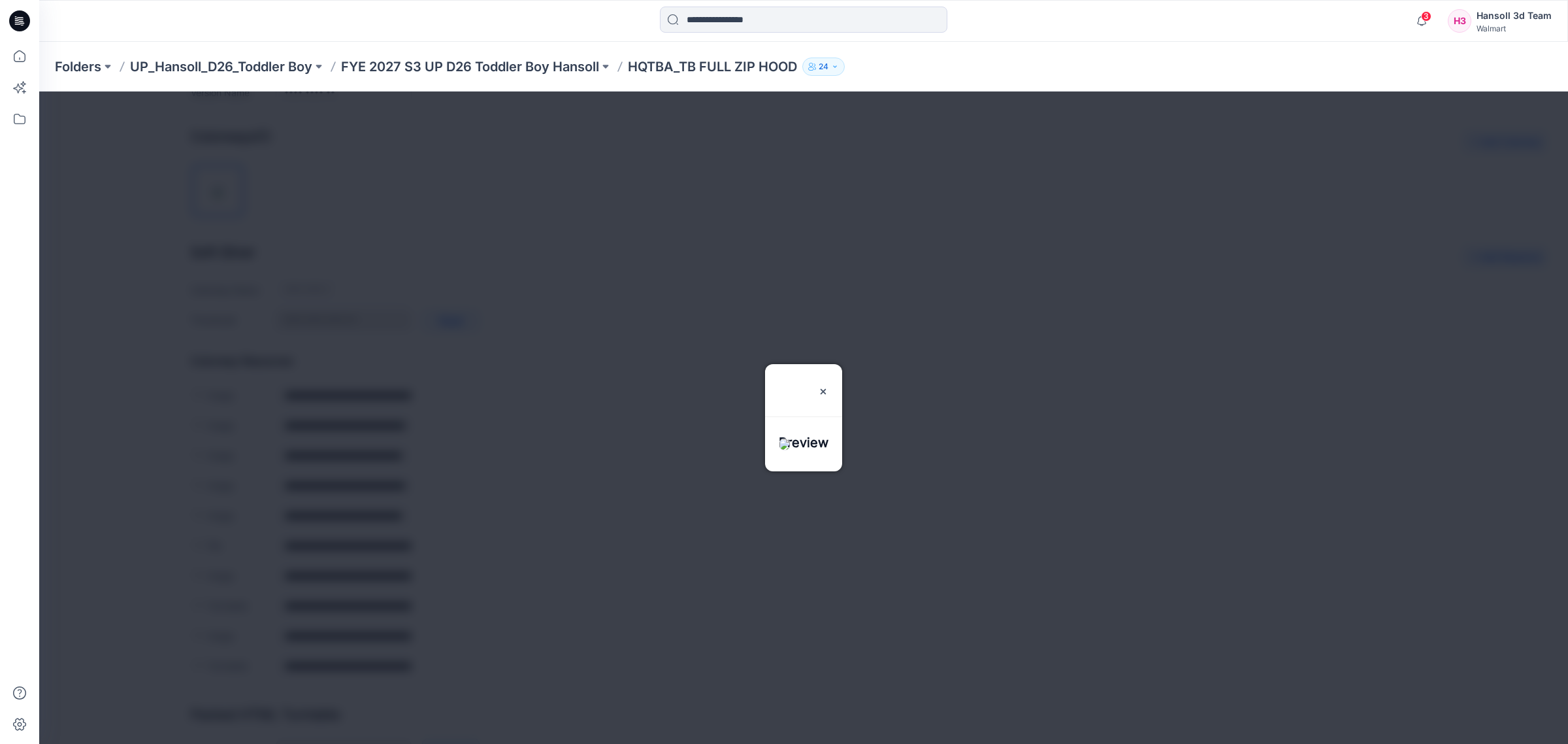
click at [427, 591] on div at bounding box center [804, 418] width 1529 height 652
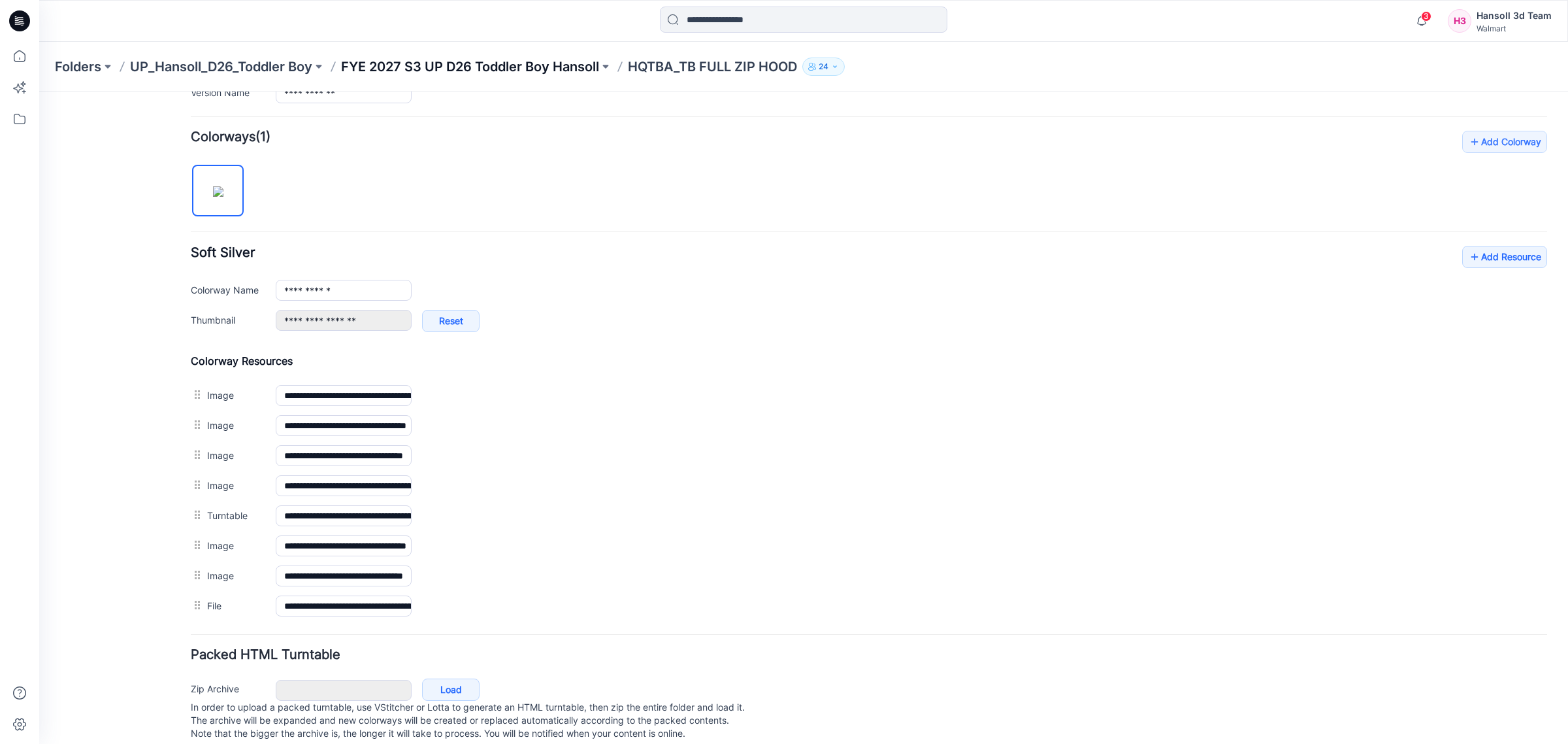
click at [511, 66] on p "FYE 2027 S3 UP D26 Toddler Boy Hansoll" at bounding box center [470, 67] width 258 height 19
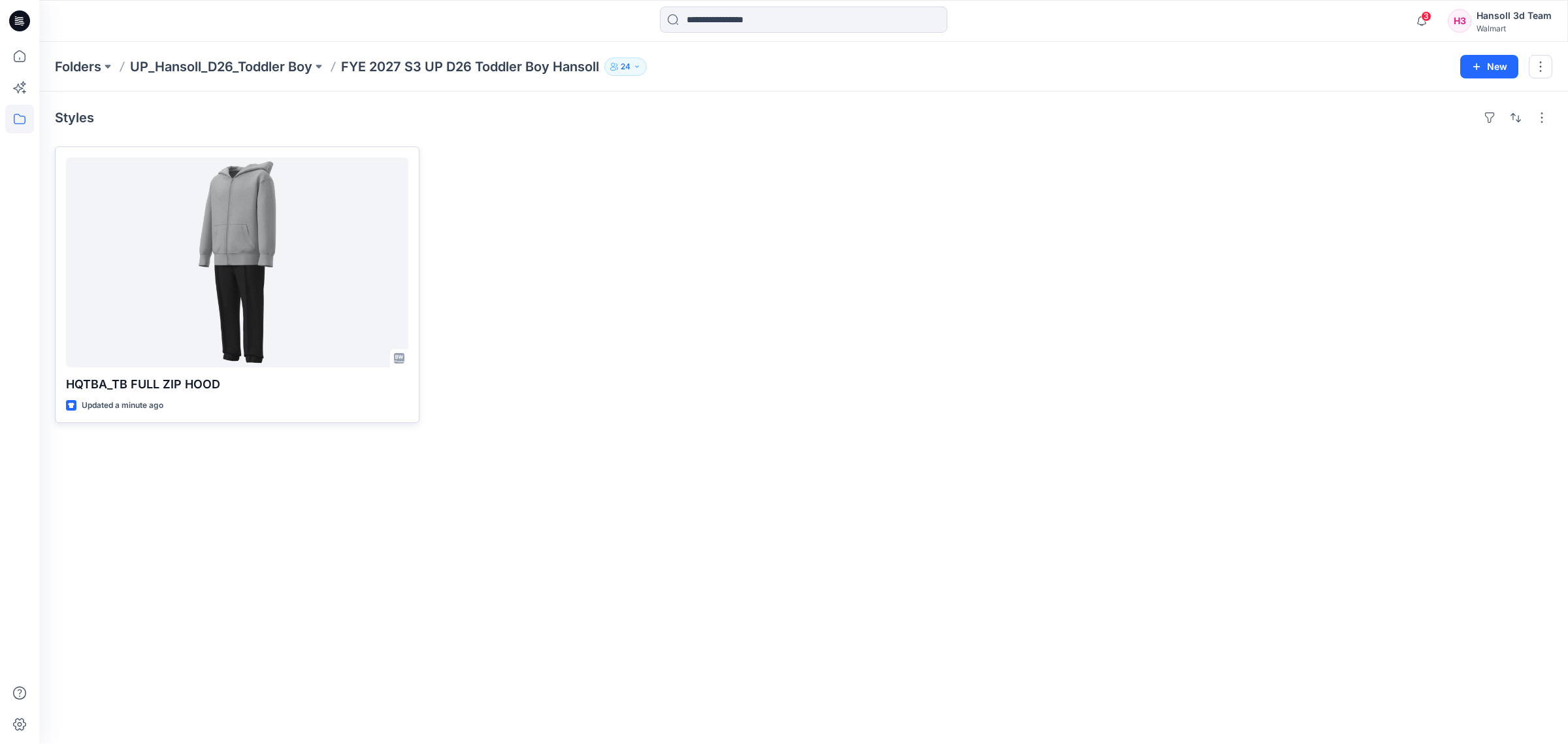
click at [360, 304] on div at bounding box center [238, 262] width 342 height 210
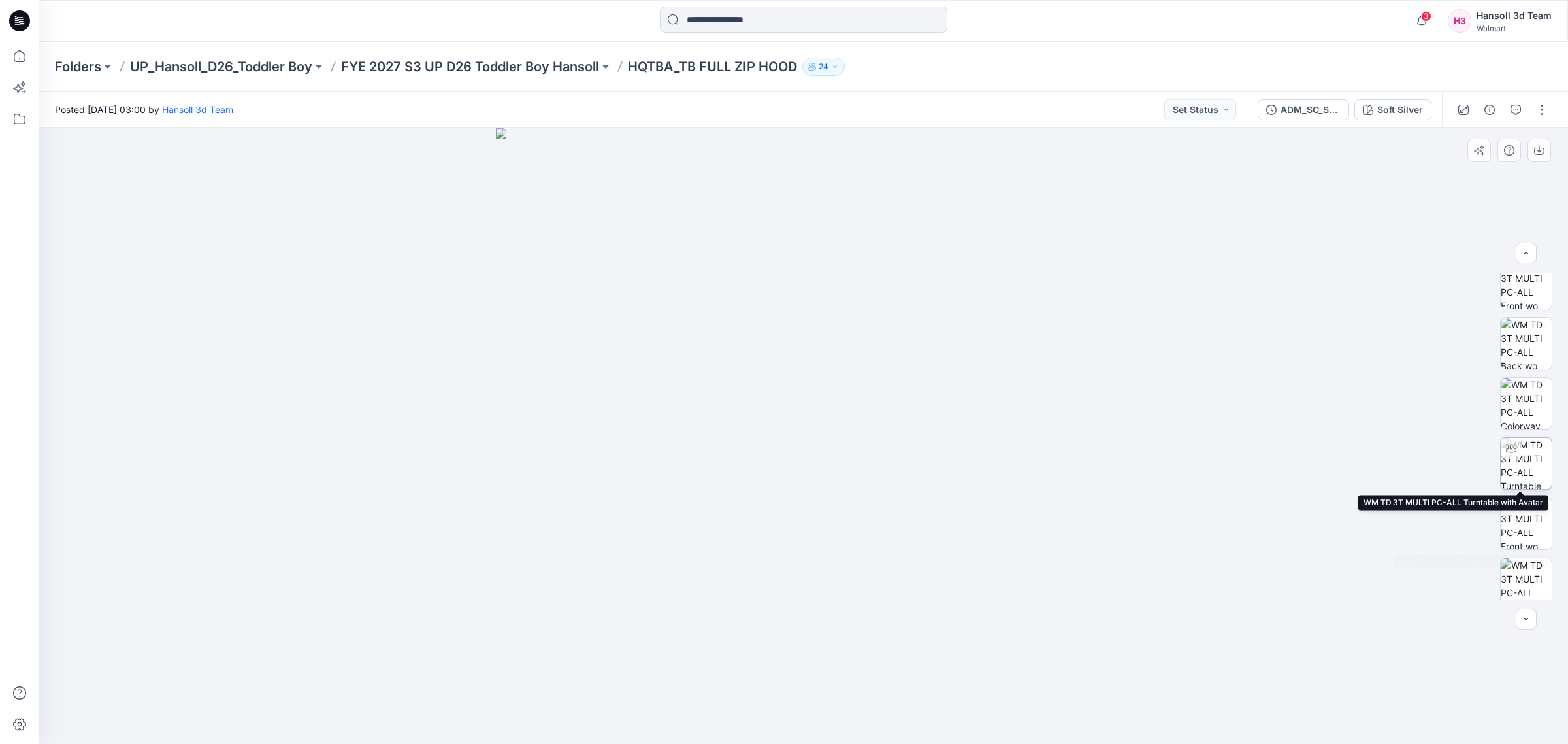
scroll to position [164, 0]
click at [1120, 361] on img at bounding box center [1526, 376] width 51 height 51
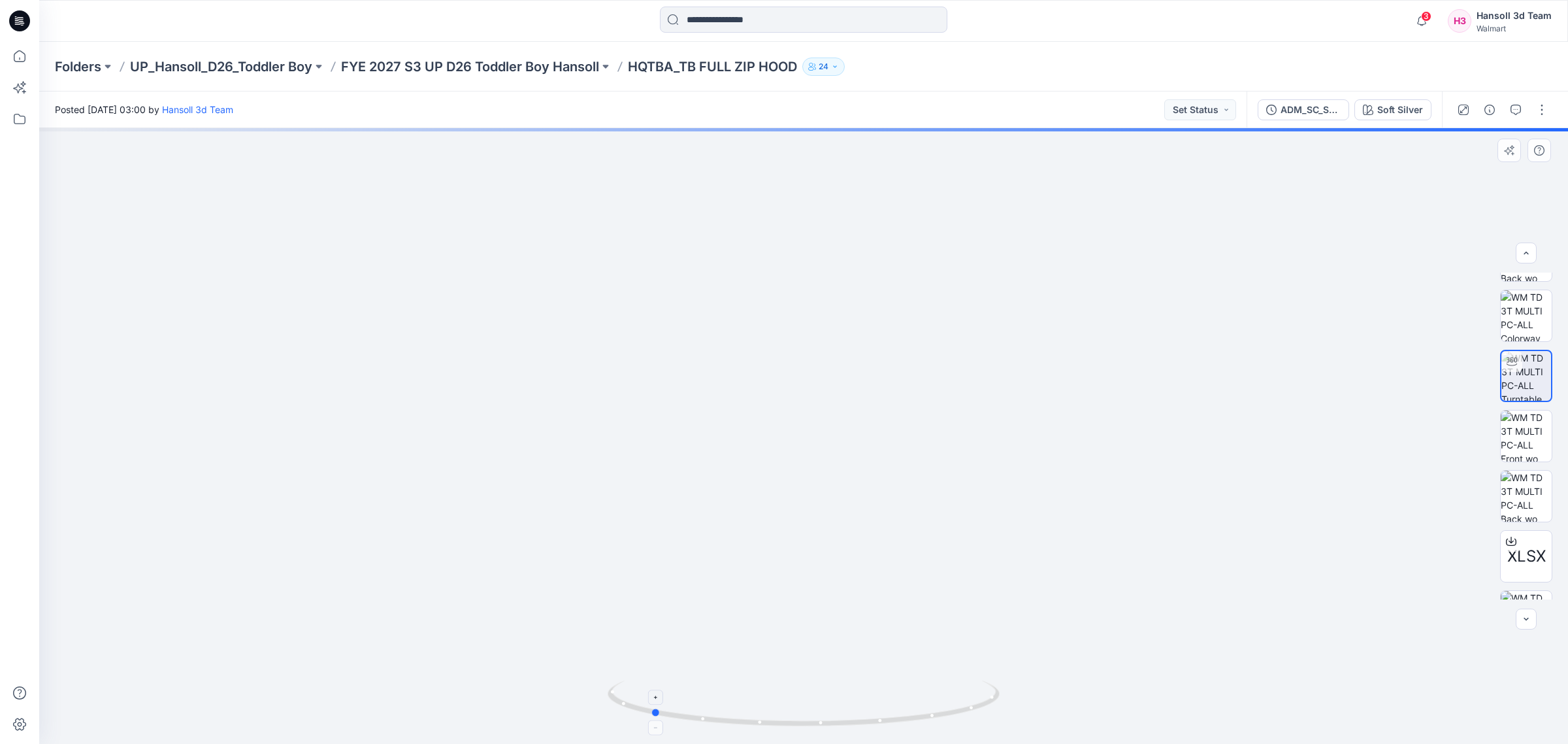
drag, startPoint x: 905, startPoint y: 715, endPoint x: 753, endPoint y: 724, distance: 152.3
click at [753, 638] on icon at bounding box center [805, 705] width 395 height 49
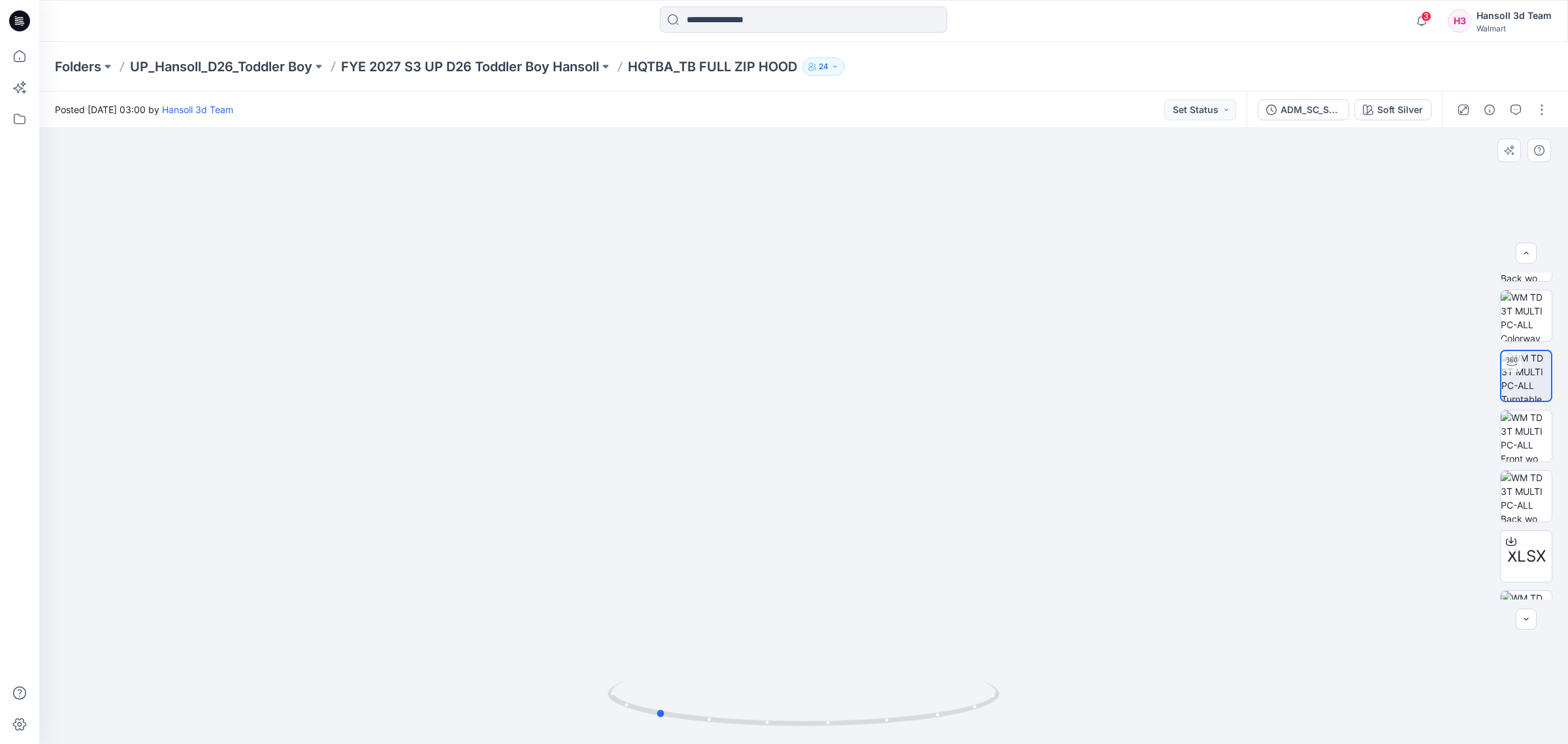
drag, startPoint x: 851, startPoint y: 716, endPoint x: 454, endPoint y: 693, distance: 397.7
click at [453, 638] on div at bounding box center [804, 436] width 1529 height 616
drag, startPoint x: 744, startPoint y: 711, endPoint x: 918, endPoint y: 706, distance: 174.1
click at [918, 638] on icon at bounding box center [805, 705] width 395 height 49
click at [1120, 113] on button "button" at bounding box center [1541, 110] width 21 height 21
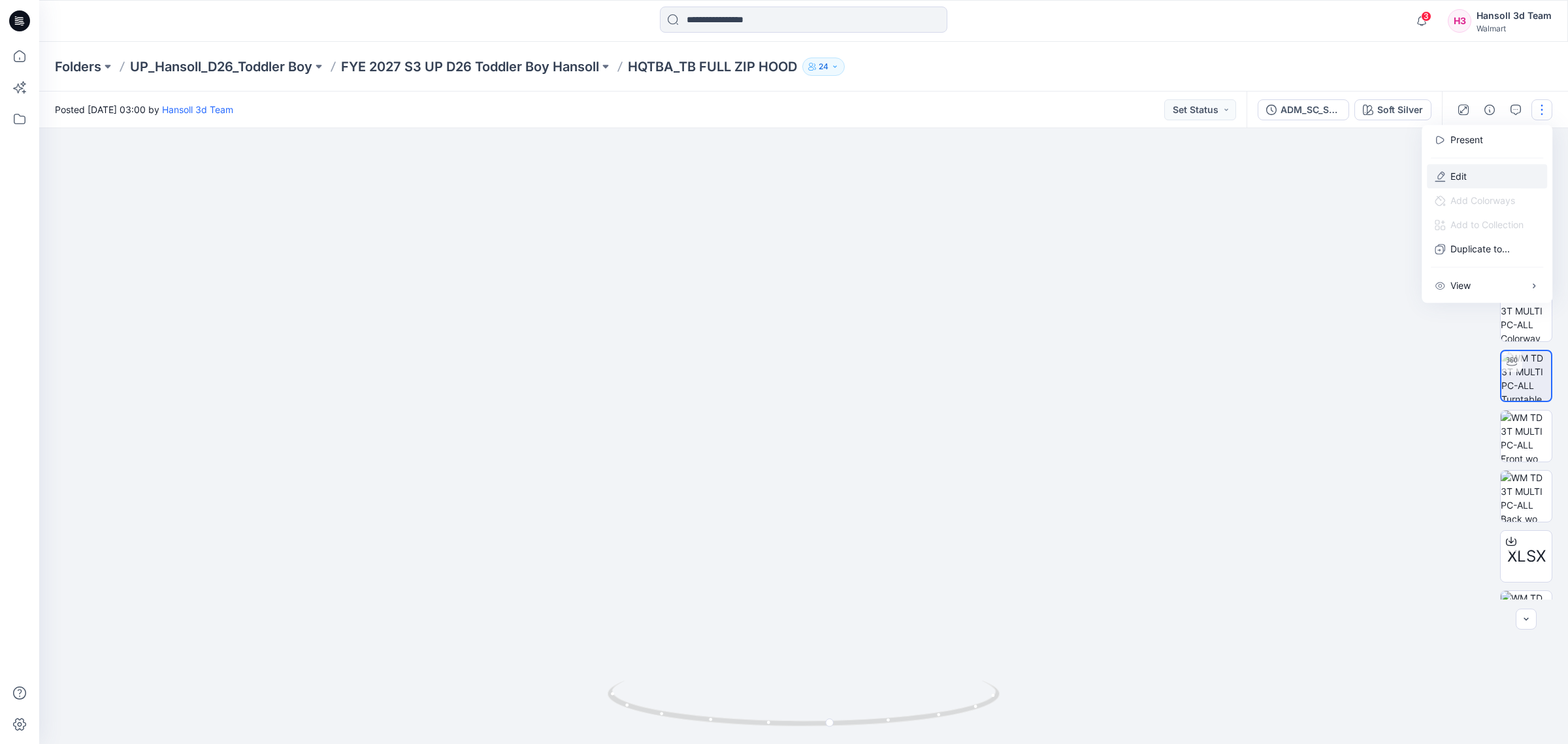
click at [1120, 180] on button "Edit" at bounding box center [1487, 176] width 120 height 24
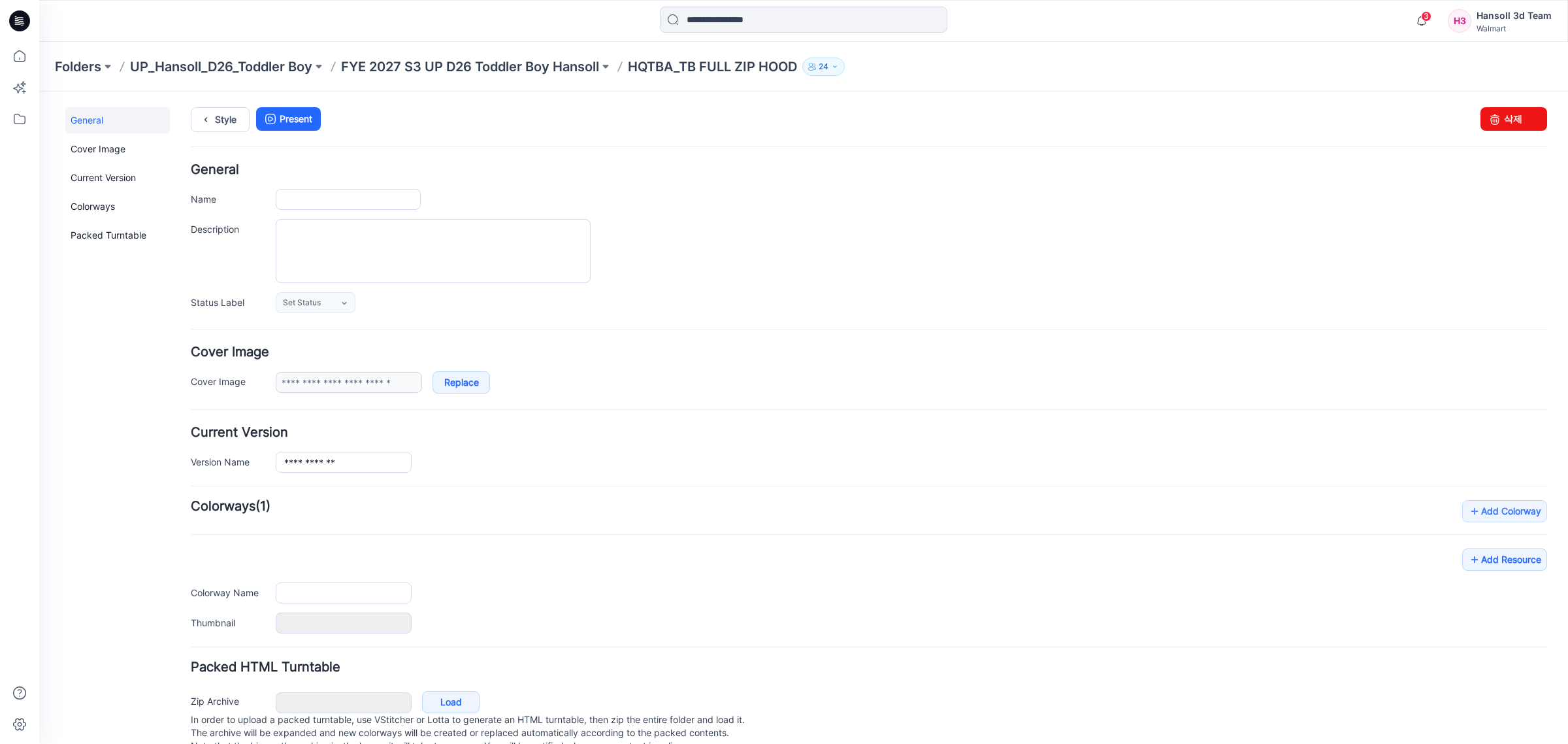
type input "**********"
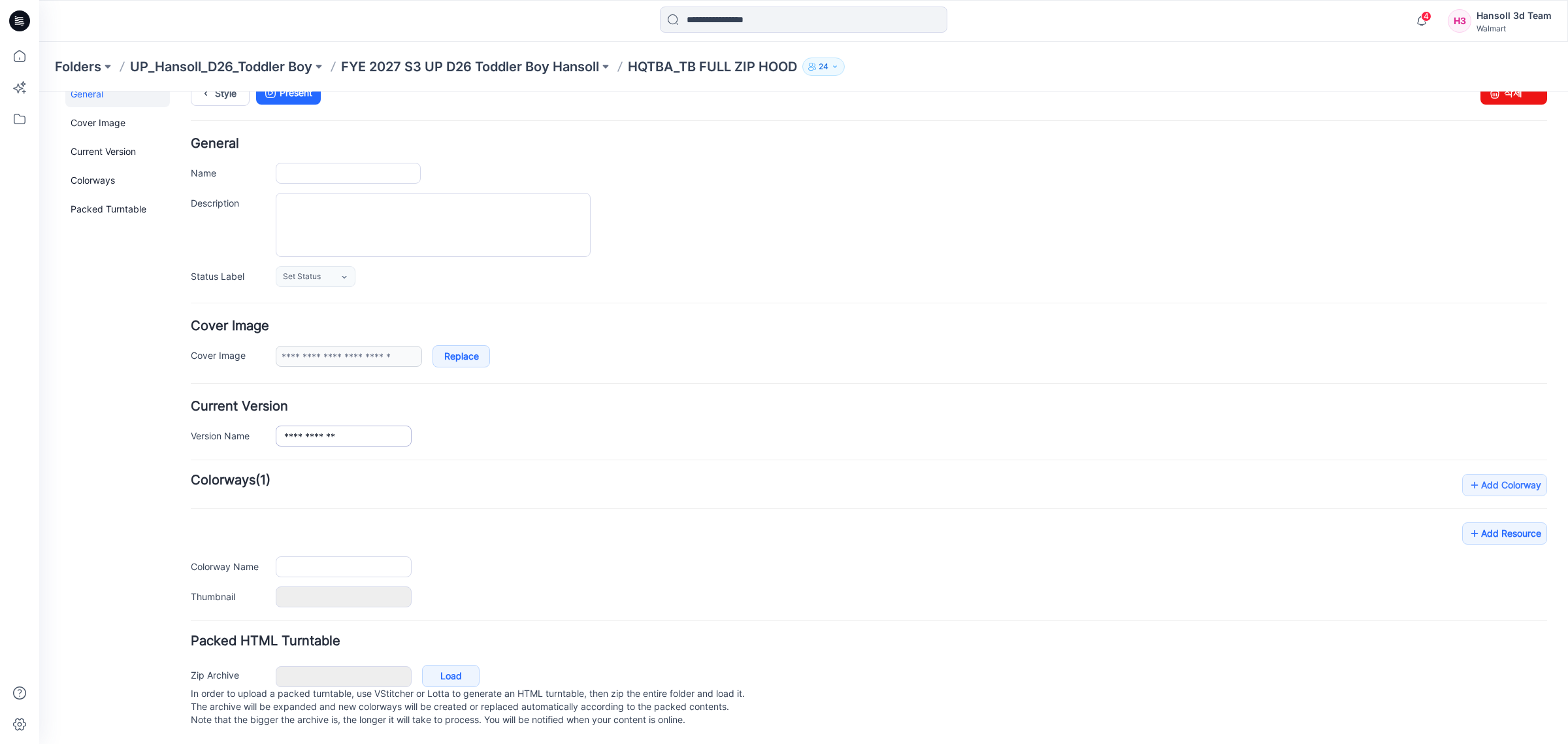
type input "**********"
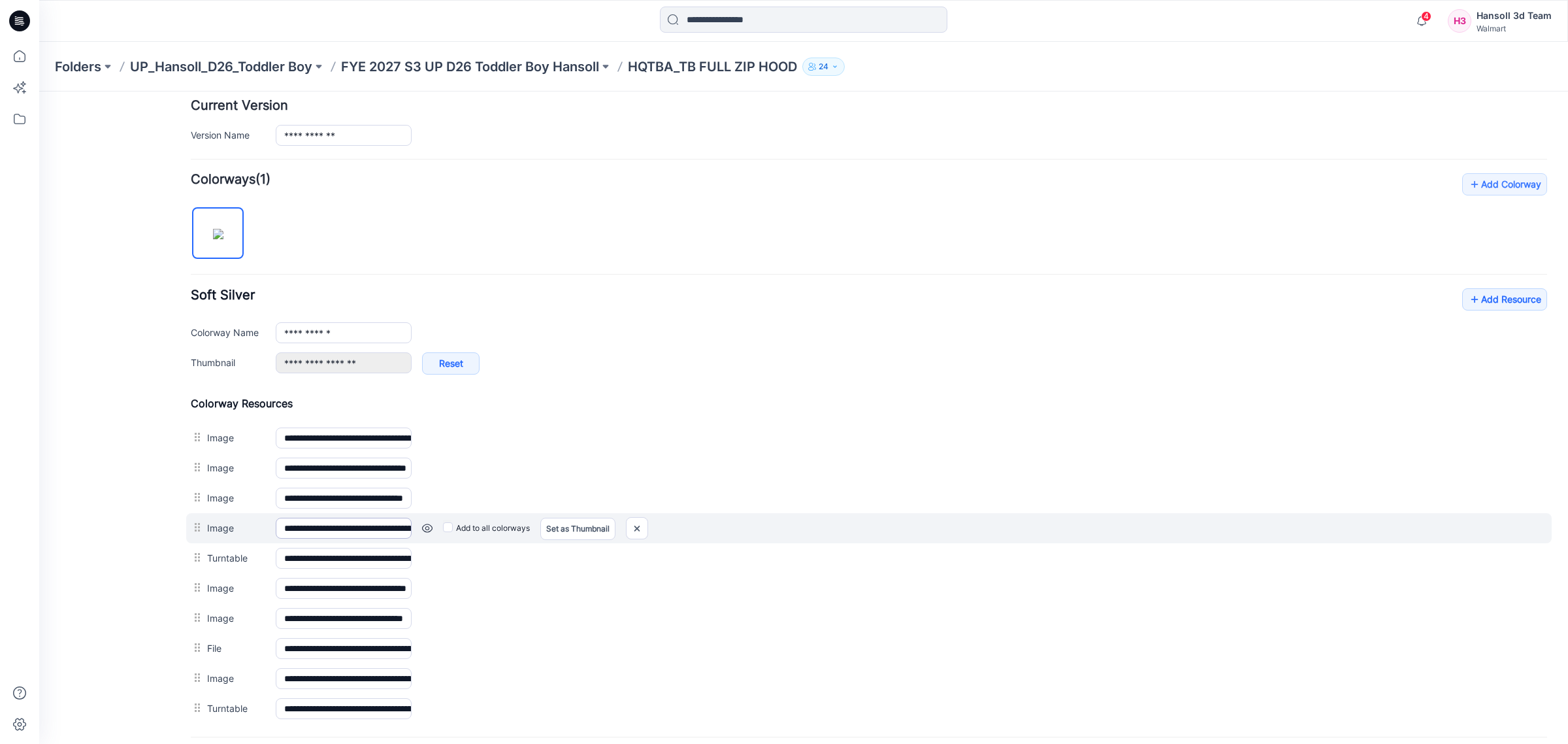
scroll to position [463, 0]
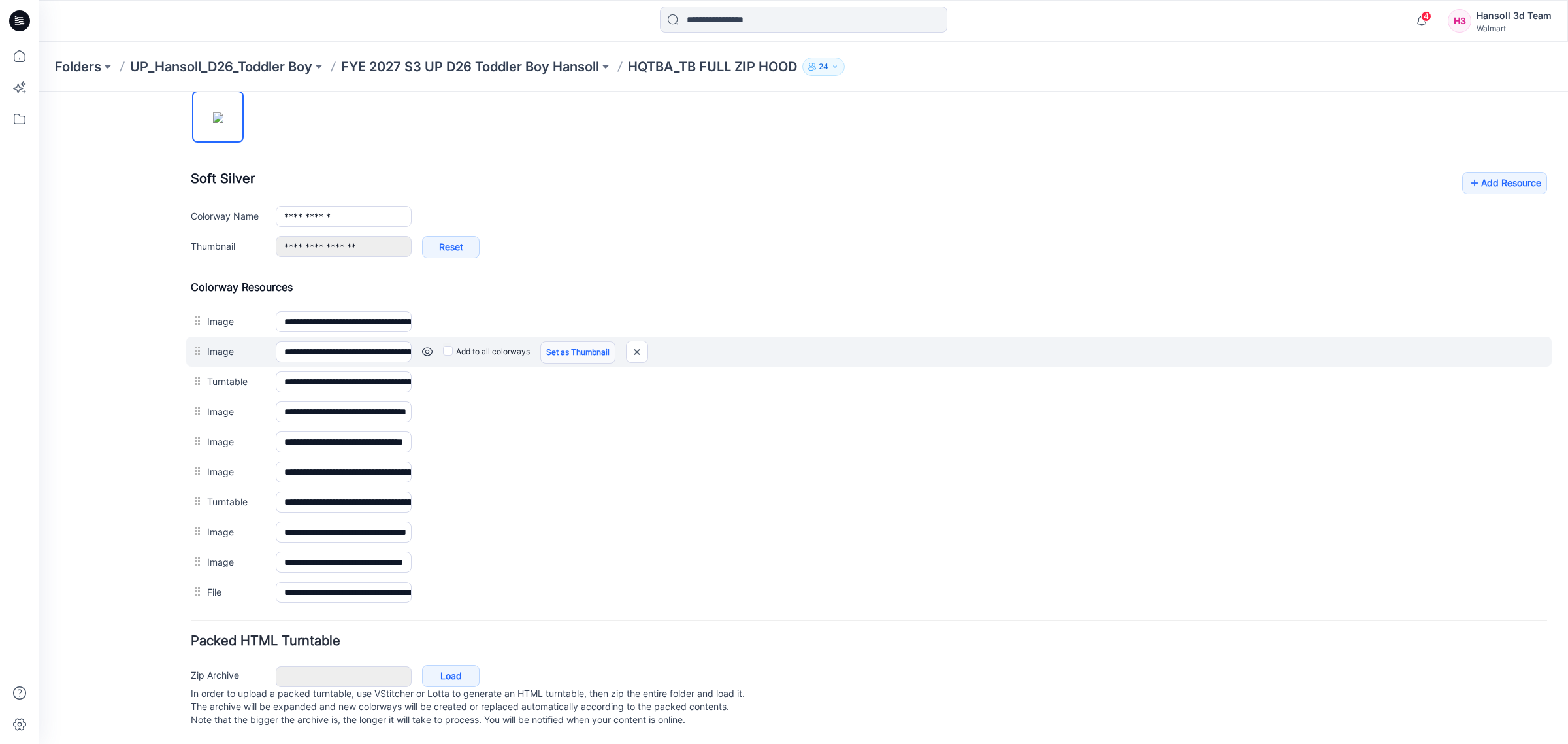
click at [561, 341] on link "Set as Thumbnail" at bounding box center [577, 352] width 75 height 22
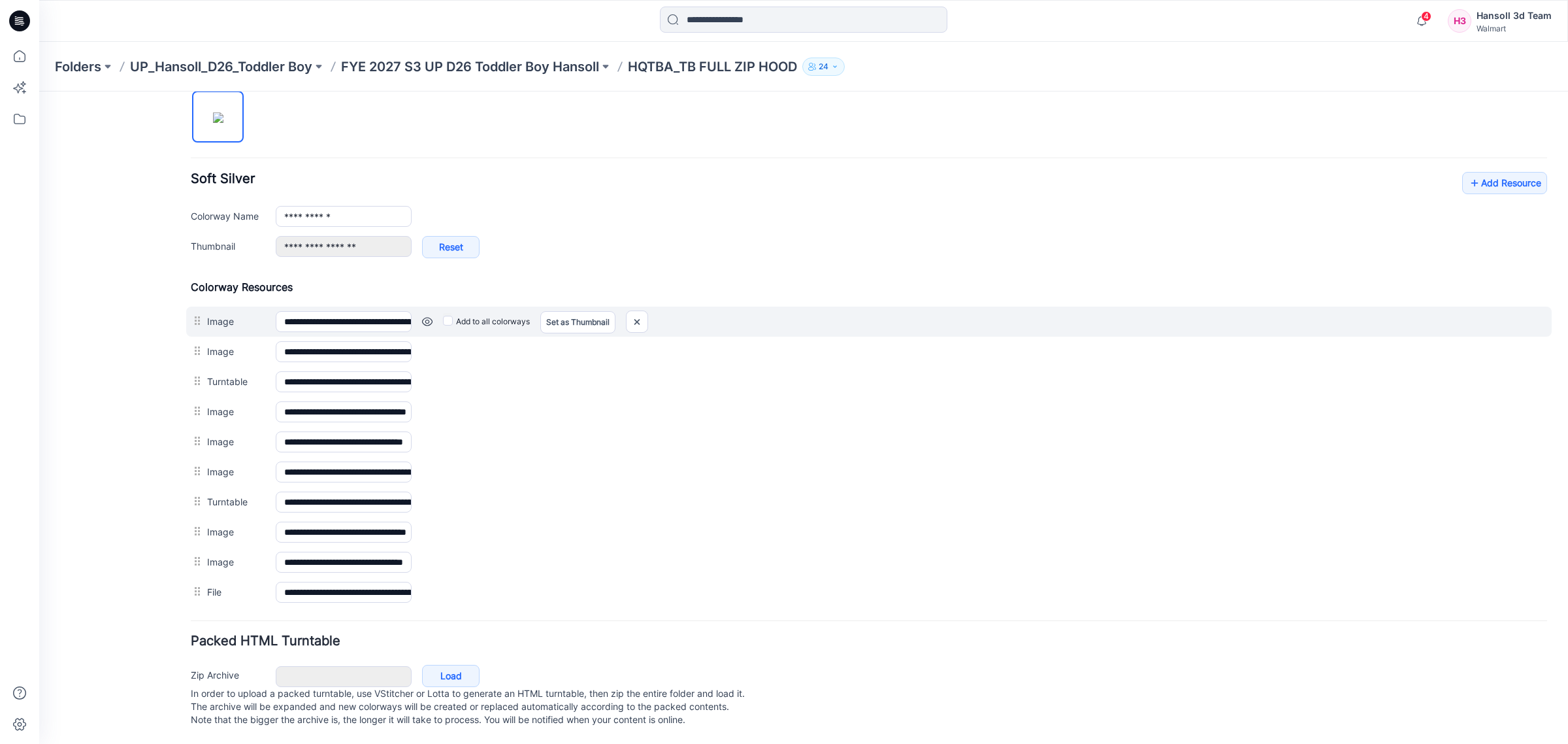
click at [627, 311] on div "Add to all colorways Set as Thumbnail Unset as Thumbnail" at bounding box center [980, 321] width 1135 height 21
drag, startPoint x: 632, startPoint y: 308, endPoint x: 894, endPoint y: 158, distance: 301.9
click at [632, 311] on img at bounding box center [636, 322] width 21 height 22
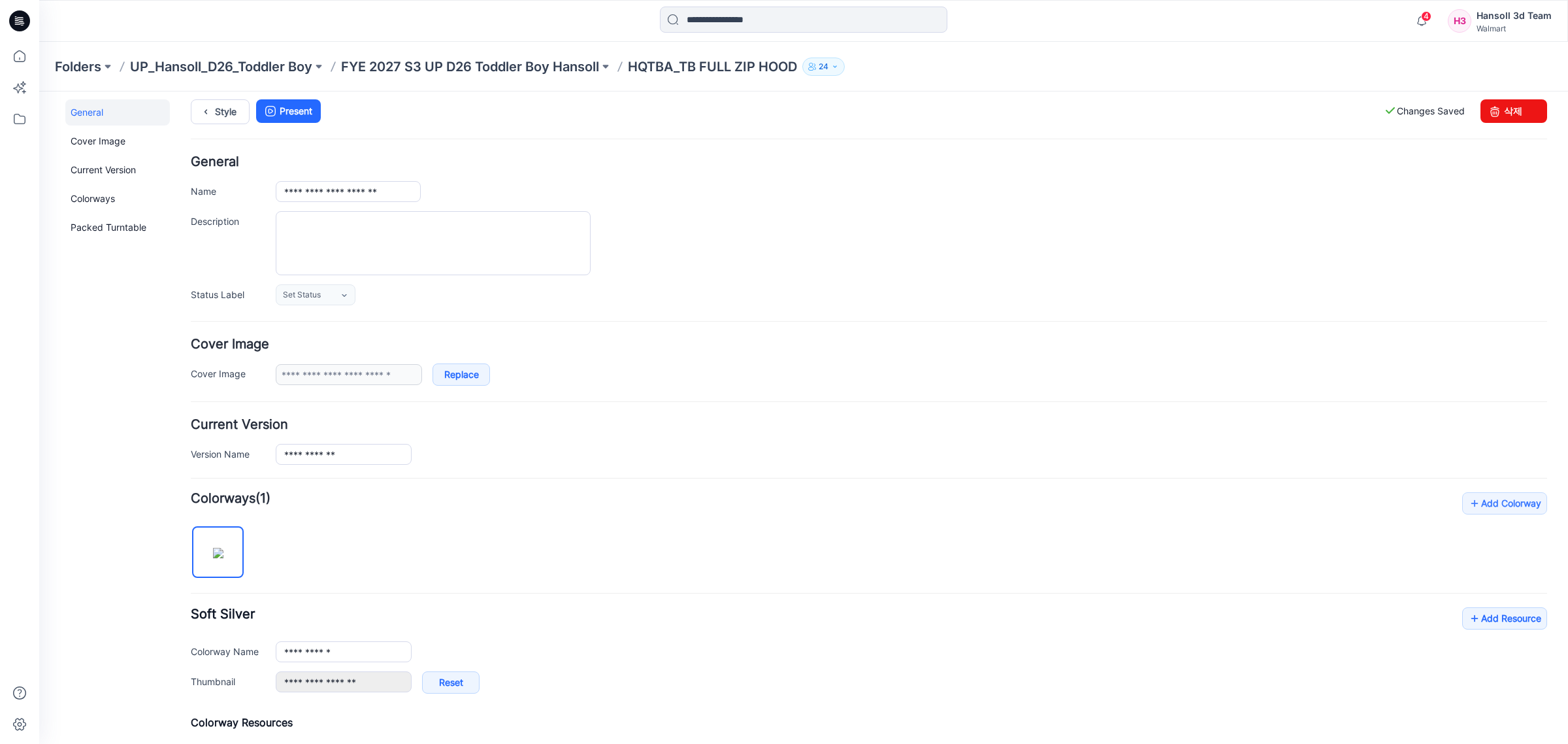
scroll to position [0, 0]
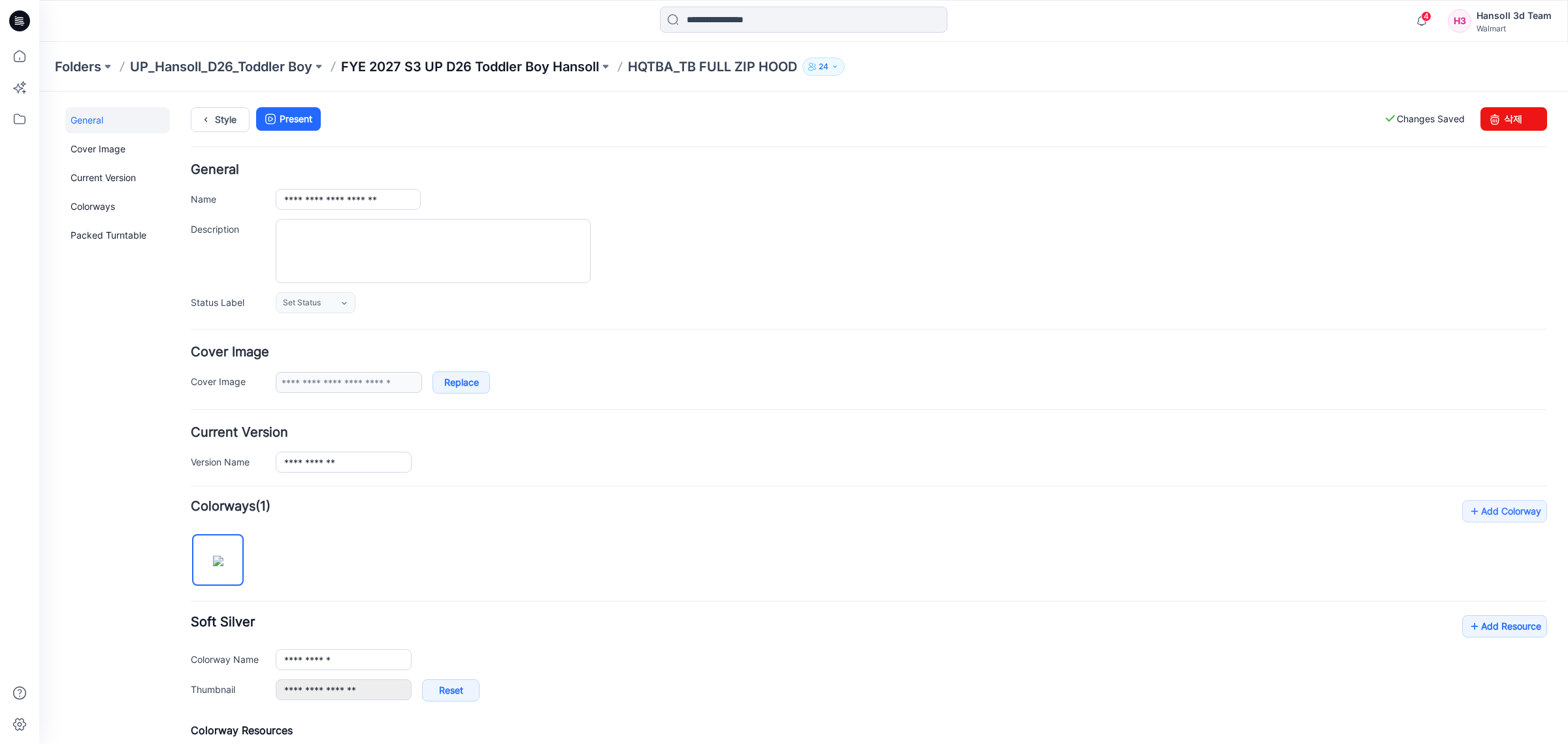
click at [523, 70] on p "FYE 2027 S3 UP D26 Toddler Boy Hansoll" at bounding box center [470, 67] width 258 height 19
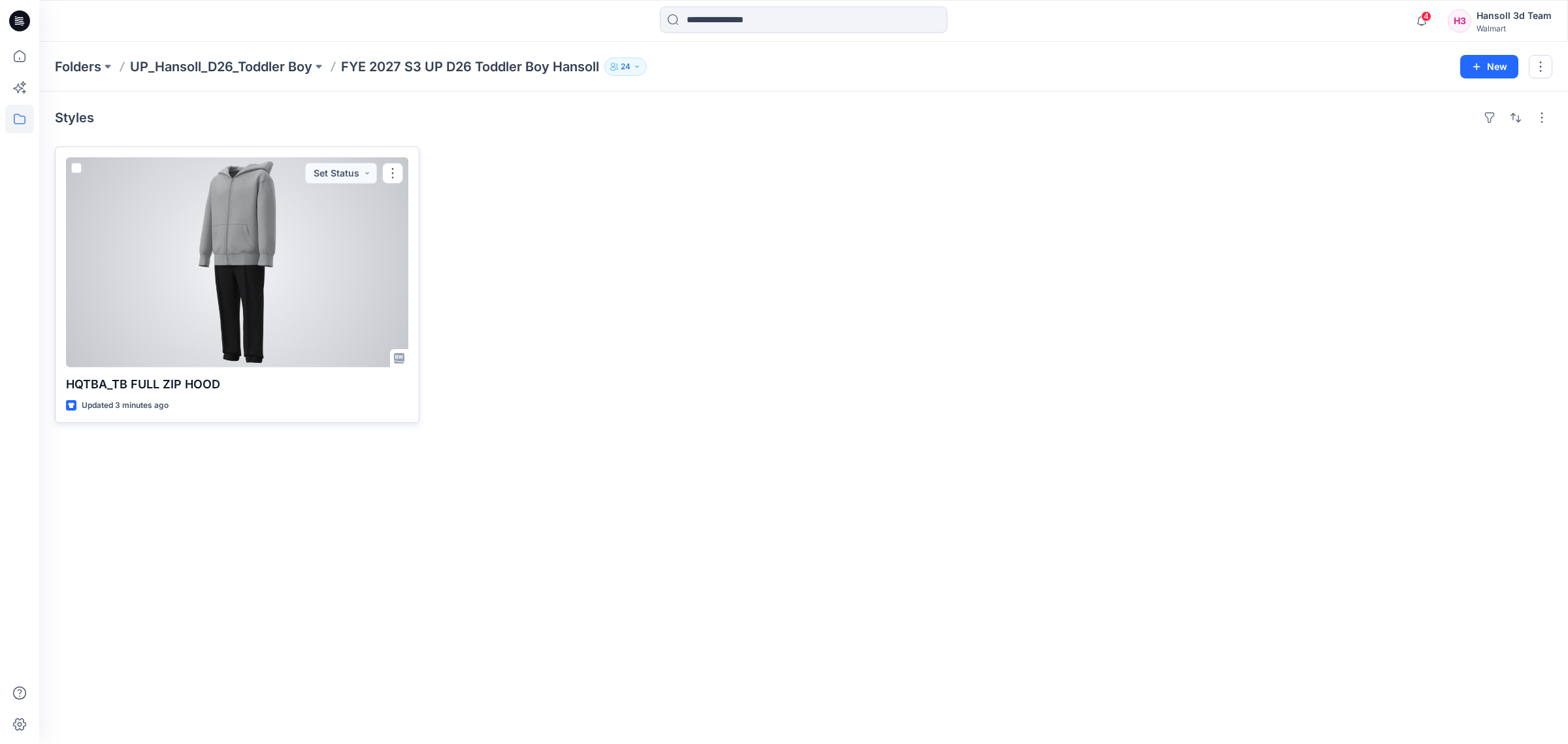
click at [279, 283] on div at bounding box center [238, 262] width 342 height 210
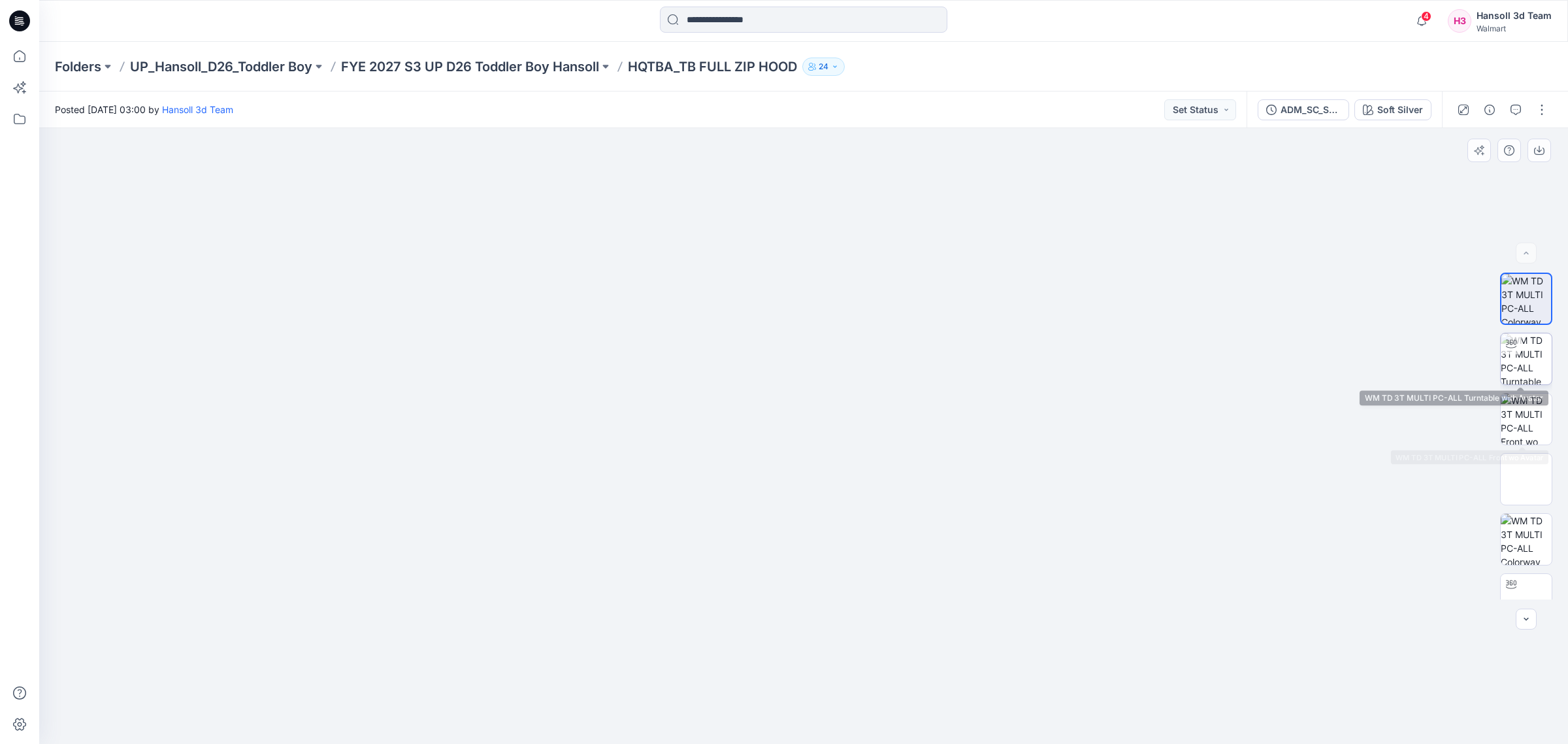
click at [1522, 350] on img at bounding box center [1526, 359] width 51 height 51
drag, startPoint x: 651, startPoint y: 712, endPoint x: 1096, endPoint y: 675, distance: 446.5
click at [1096, 675] on div at bounding box center [804, 436] width 1529 height 616
